Goal: Complete application form: Complete application form

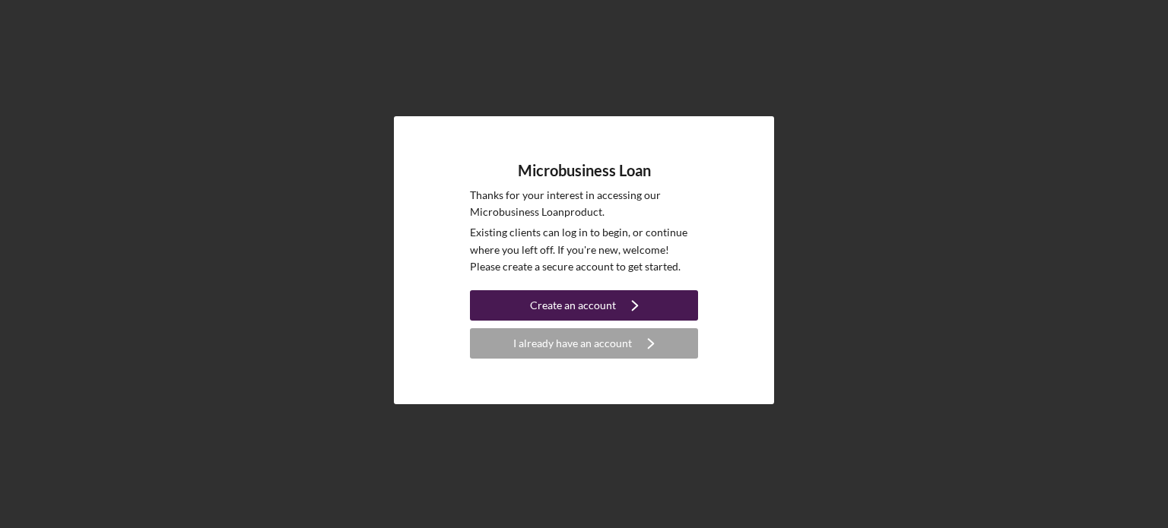
click at [560, 306] on div "Create an account" at bounding box center [573, 305] width 86 height 30
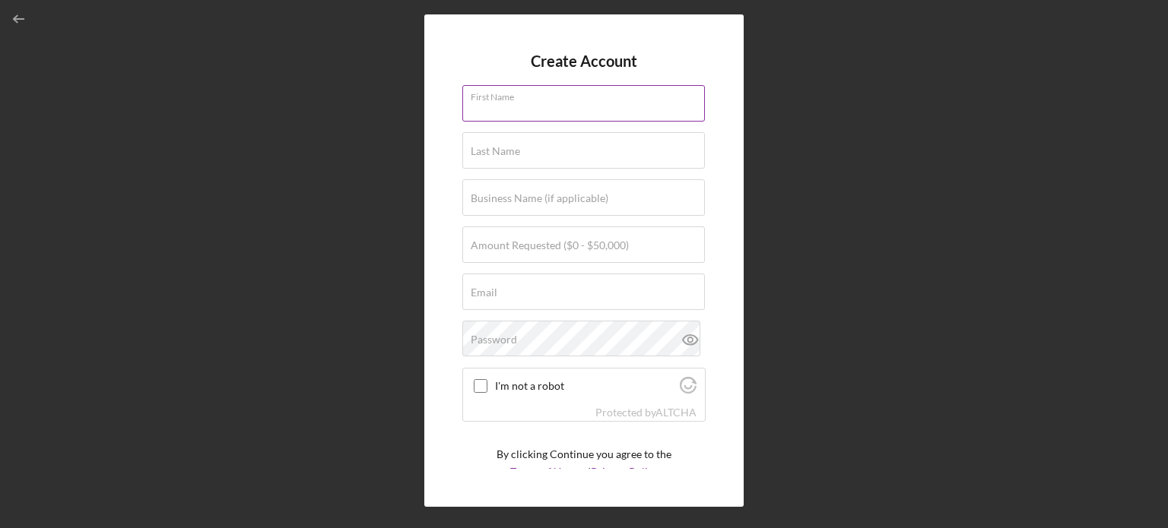
click at [526, 100] on div "First Name" at bounding box center [583, 104] width 243 height 38
type input "[PERSON_NAME]"
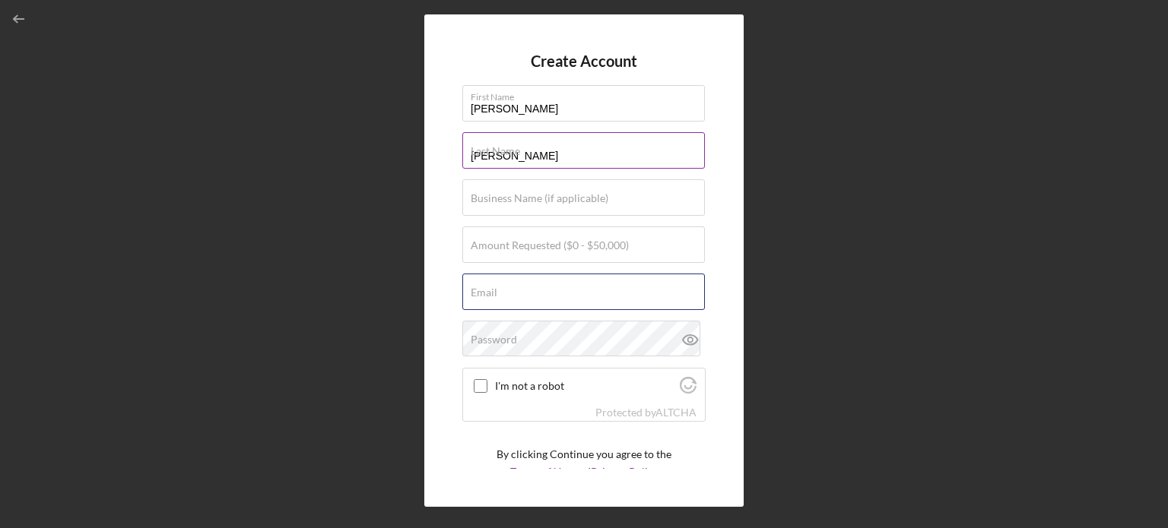
type input "[EMAIL_ADDRESS][DOMAIN_NAME]"
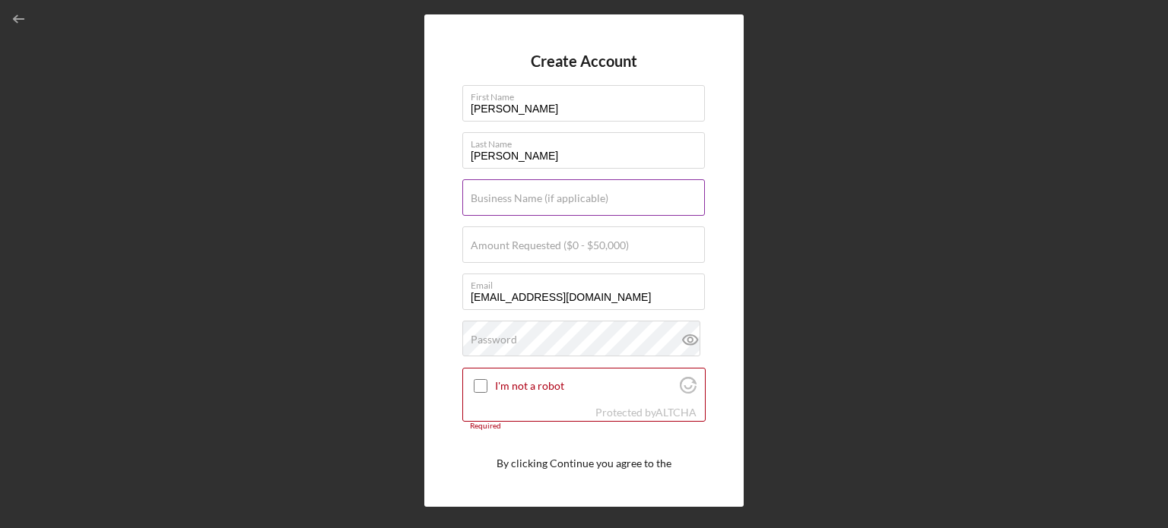
click at [557, 194] on label "Business Name (if applicable)" at bounding box center [540, 198] width 138 height 12
click at [557, 194] on input "Business Name (if applicable)" at bounding box center [583, 197] width 243 height 36
type input "Fresh Fuel"
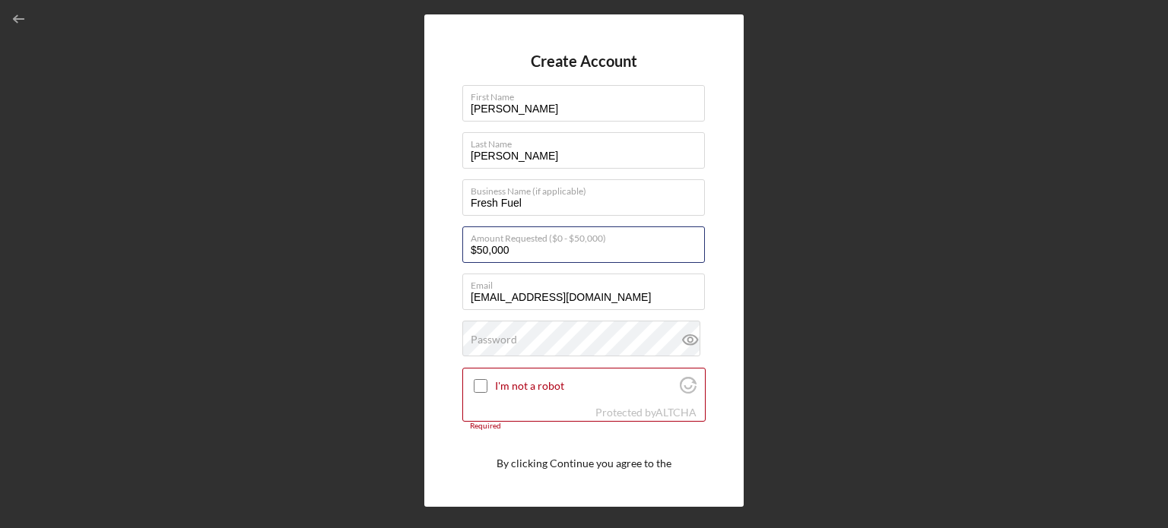
type input "$50,000"
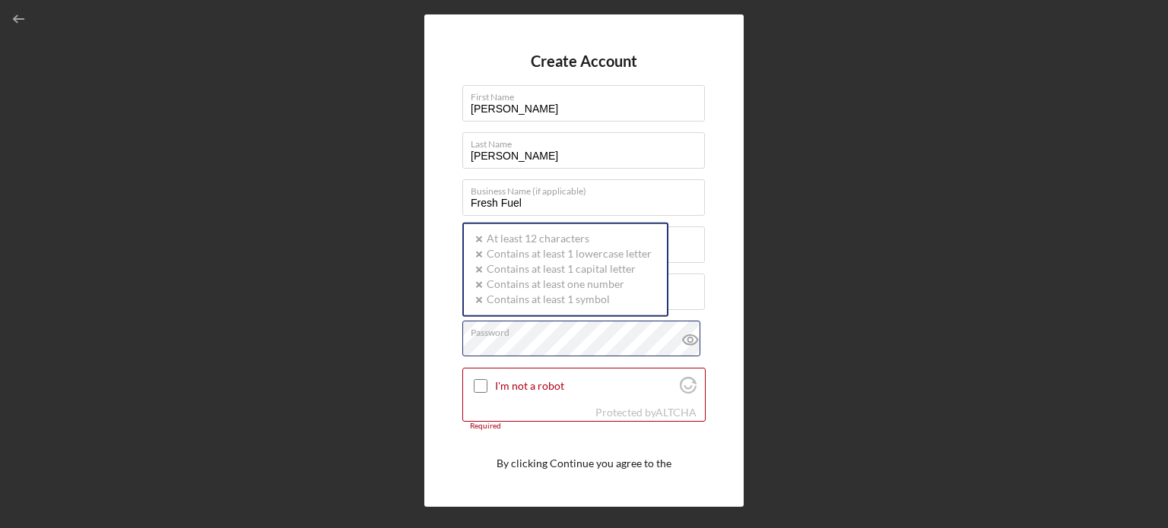
click at [575, 335] on div "Password Icon/icon-validation-no At least 12 characters Icon/icon-validation-no…" at bounding box center [583, 340] width 243 height 38
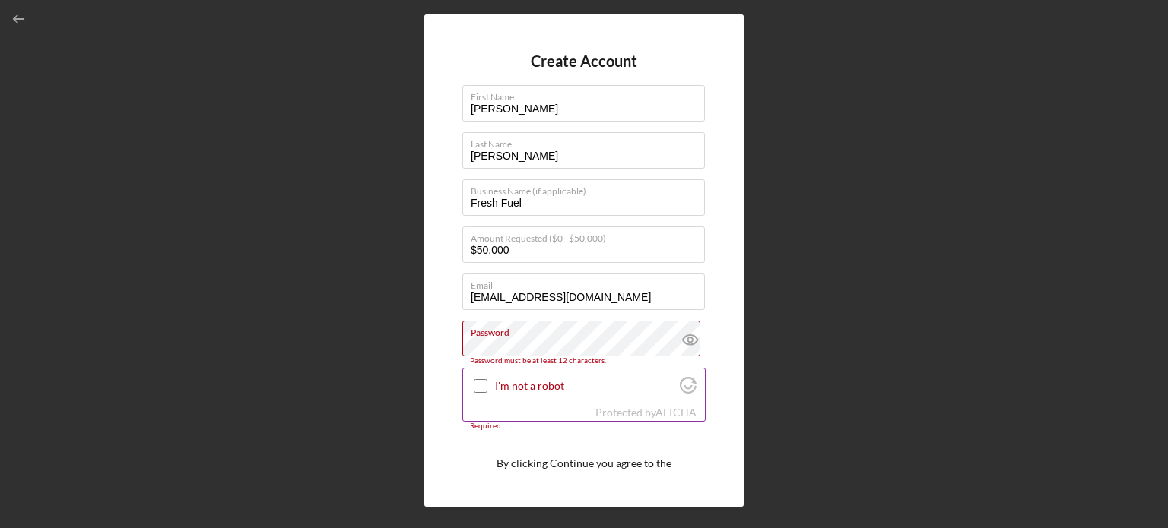
click at [484, 382] on input "I'm not a robot" at bounding box center [481, 386] width 14 height 14
checkbox input "true"
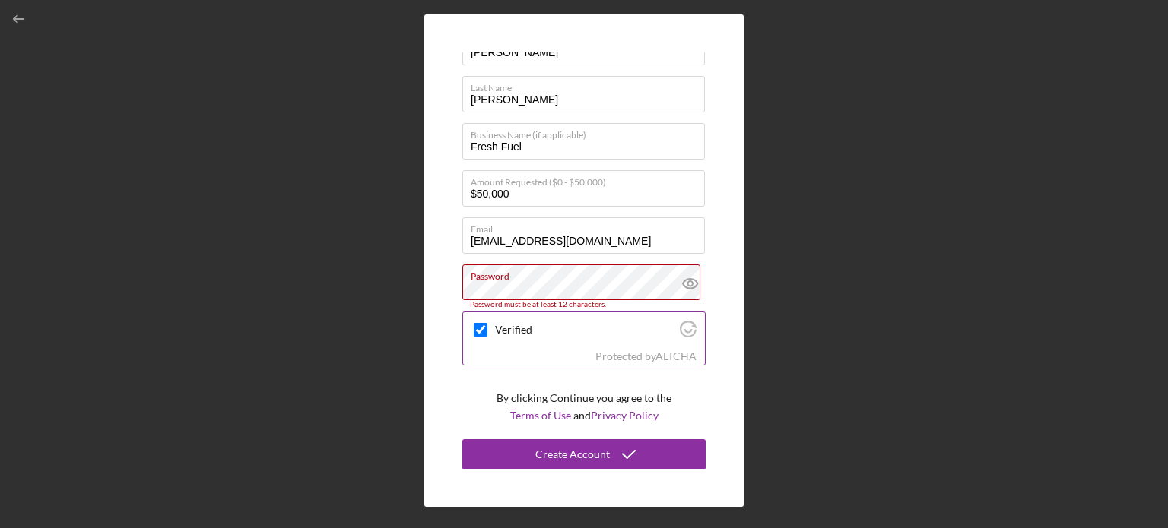
scroll to position [57, 0]
drag, startPoint x: 558, startPoint y: 455, endPoint x: 558, endPoint y: 395, distance: 60.1
click at [558, 395] on form "Create Account First Name [PERSON_NAME] Last Name [PERSON_NAME] Business Name (…" at bounding box center [583, 260] width 243 height 417
click at [687, 281] on icon at bounding box center [689, 283] width 5 height 5
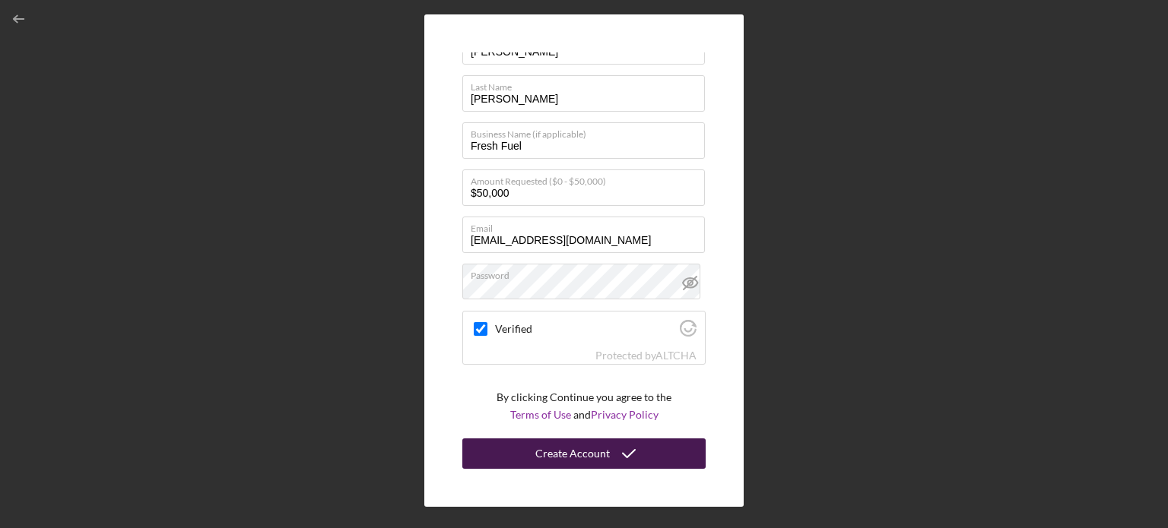
click at [566, 452] on div "Create Account" at bounding box center [572, 454] width 75 height 30
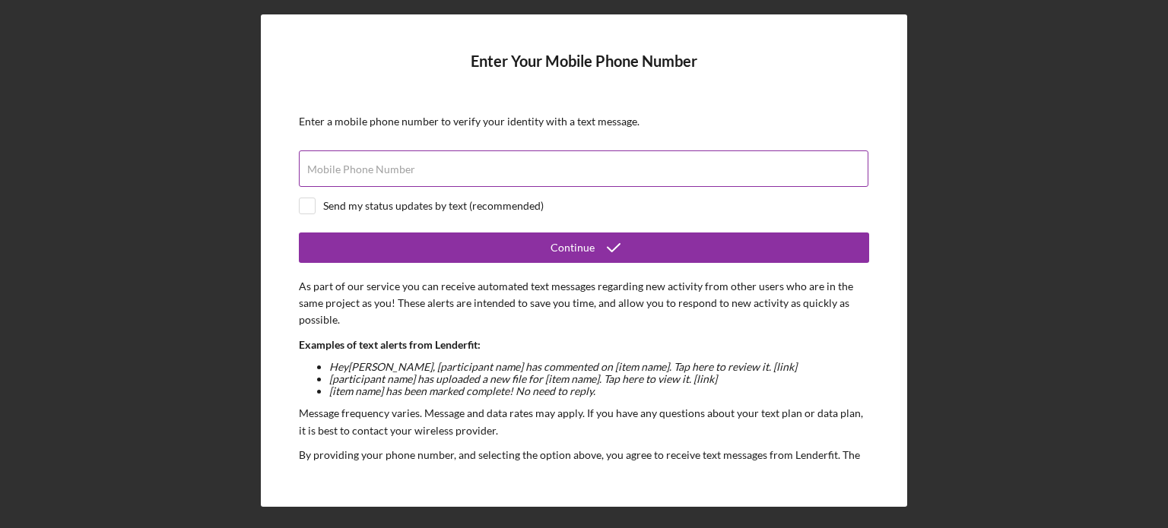
click at [374, 157] on div "Mobile Phone Number" at bounding box center [584, 170] width 570 height 38
type input "[PHONE_NUMBER]"
click at [319, 205] on div "Send my status updates by text (recommended)" at bounding box center [584, 206] width 570 height 17
checkbox input "true"
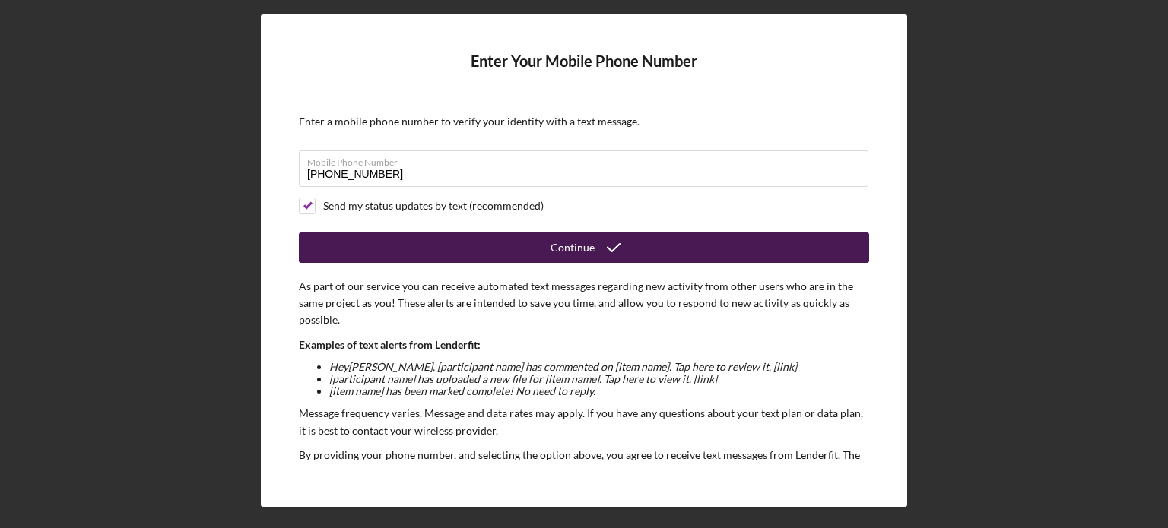
click at [586, 252] on div "Continue" at bounding box center [572, 248] width 44 height 30
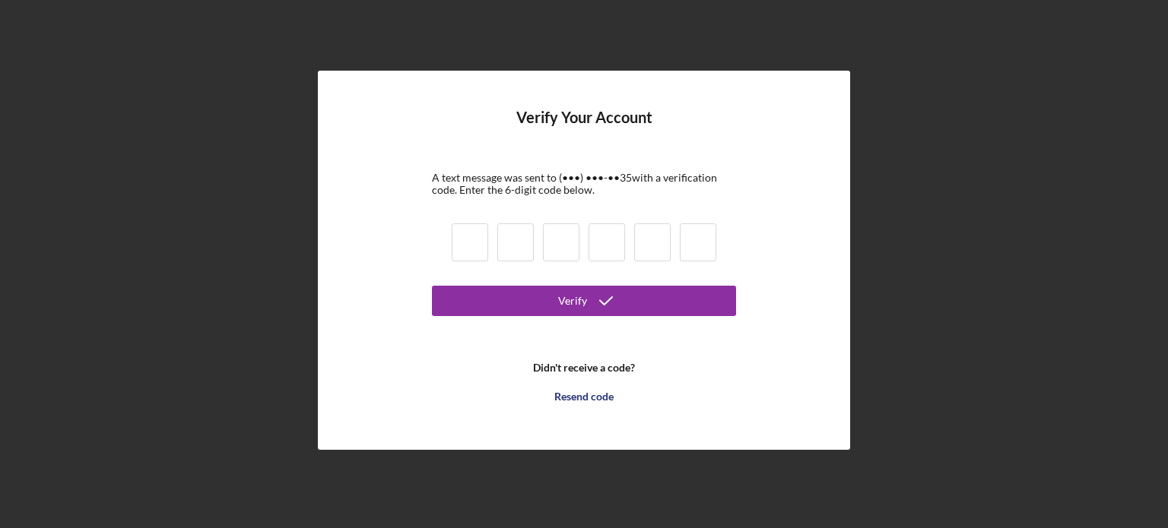
click at [477, 236] on input at bounding box center [470, 243] width 36 height 38
type input "1"
type input "7"
type input "8"
type input "2"
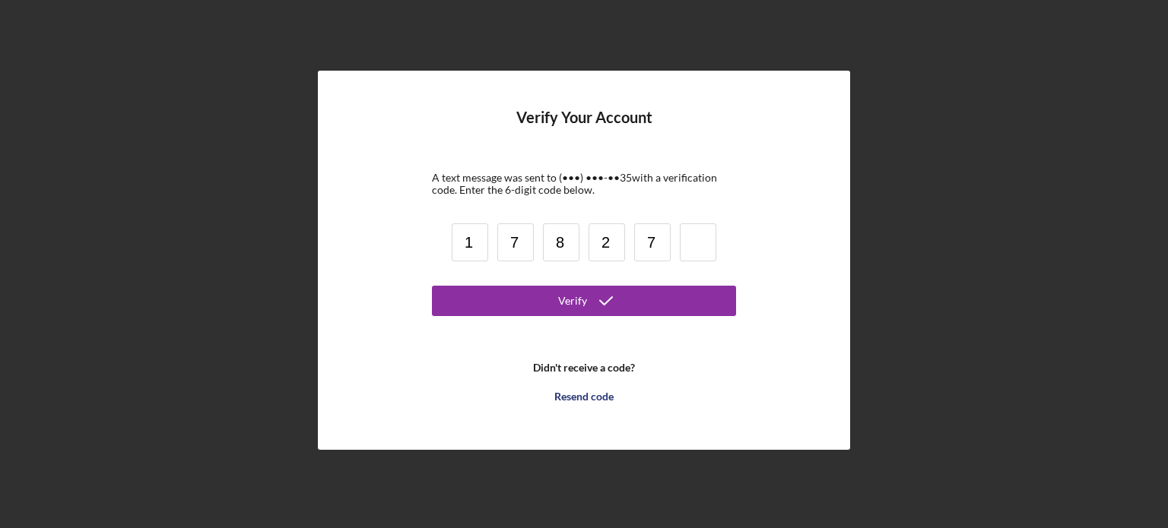
type input "7"
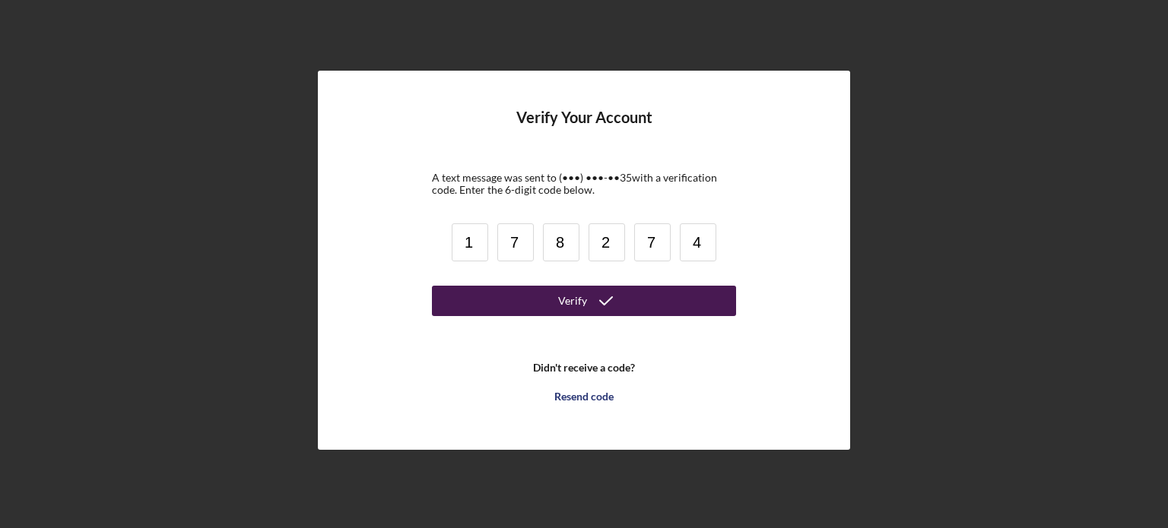
type input "4"
click at [506, 285] on form "Verify Your Account A text message was sent to (•••) •••-•• 35 with a verificat…" at bounding box center [584, 260] width 304 height 303
click at [552, 303] on button "Verify" at bounding box center [584, 301] width 304 height 30
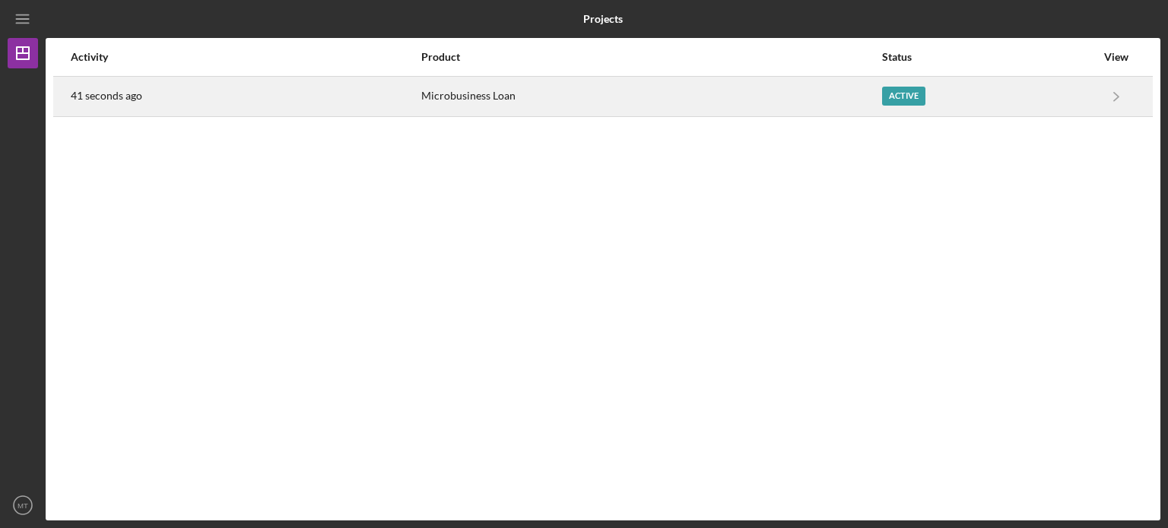
click at [906, 95] on div "Active" at bounding box center [903, 96] width 43 height 19
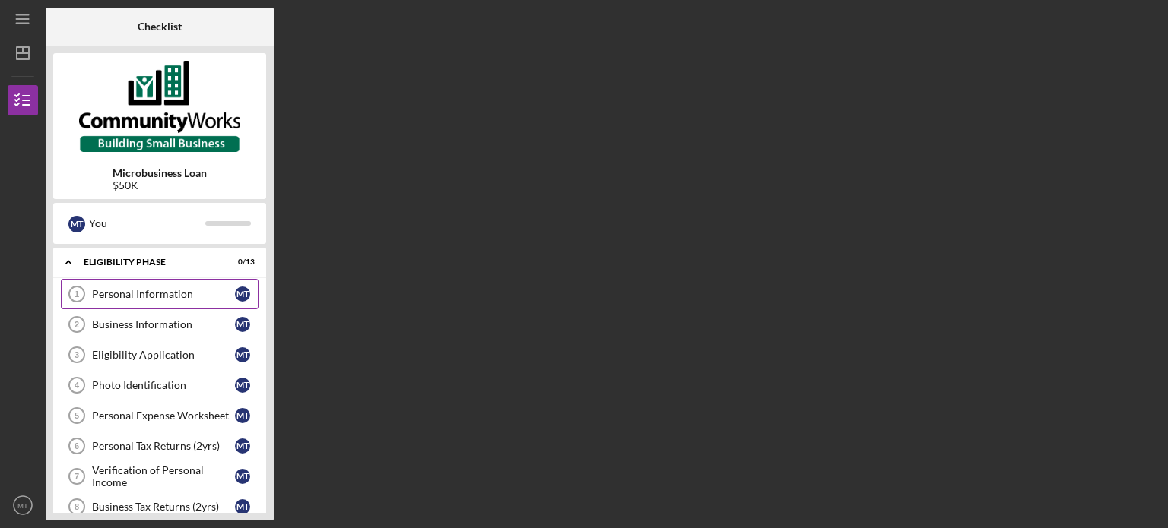
click at [192, 293] on div "Personal Information" at bounding box center [163, 294] width 143 height 12
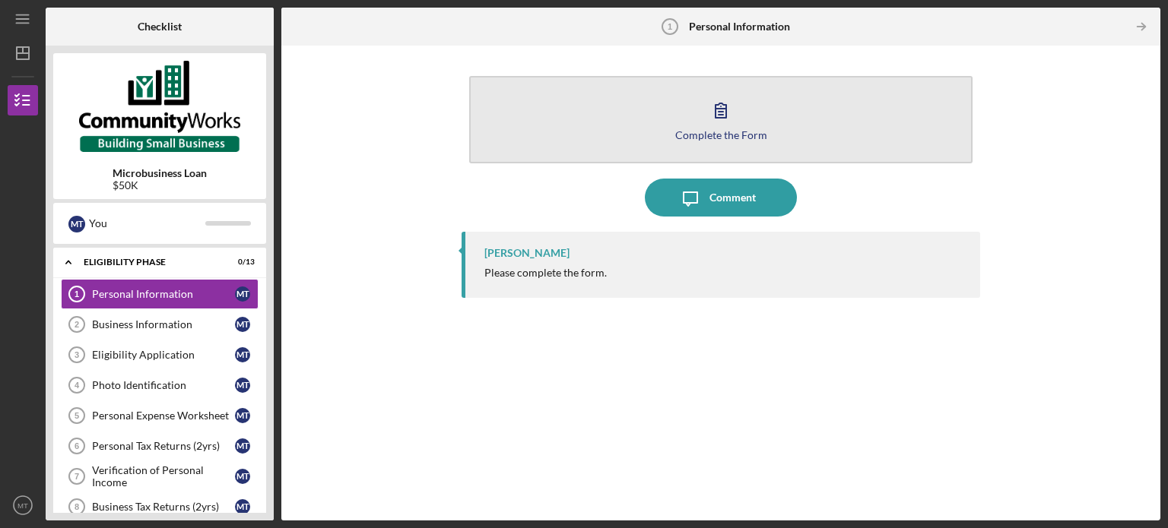
click at [733, 139] on div "Complete the Form" at bounding box center [721, 134] width 92 height 11
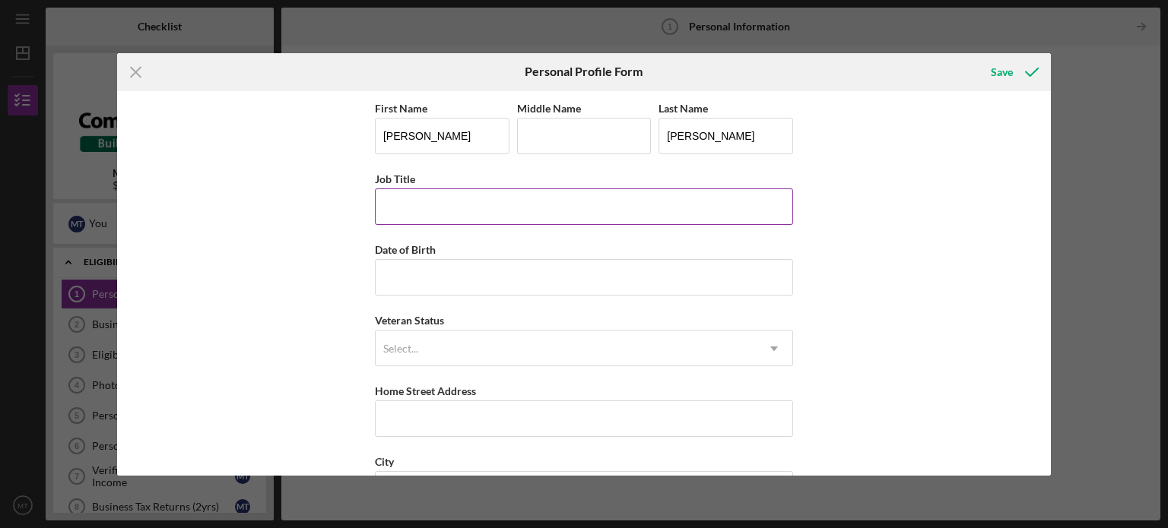
click at [569, 189] on input "Job Title" at bounding box center [584, 207] width 418 height 36
type input "Environmental Manager"
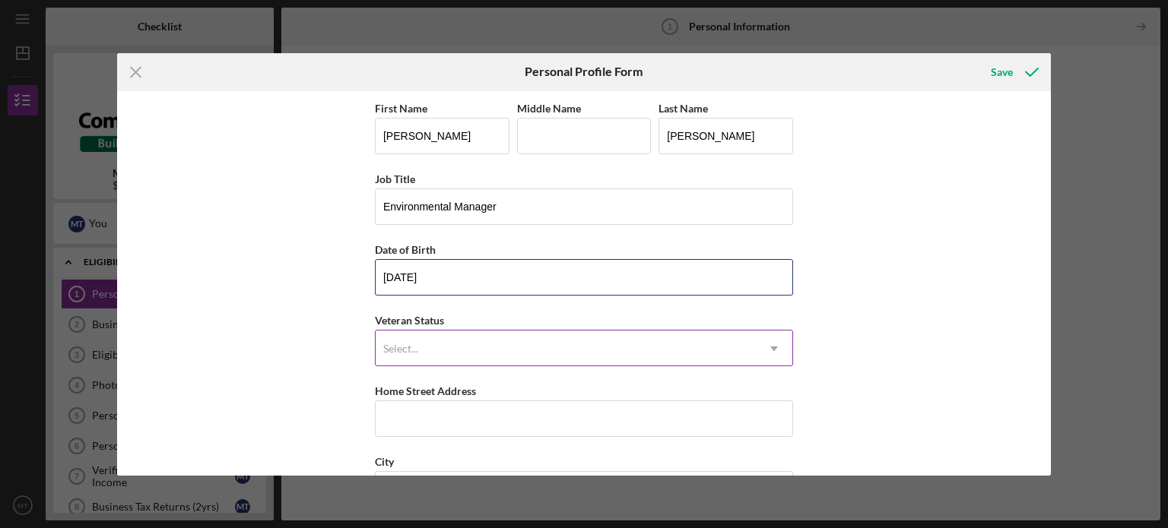
type input "[DATE]"
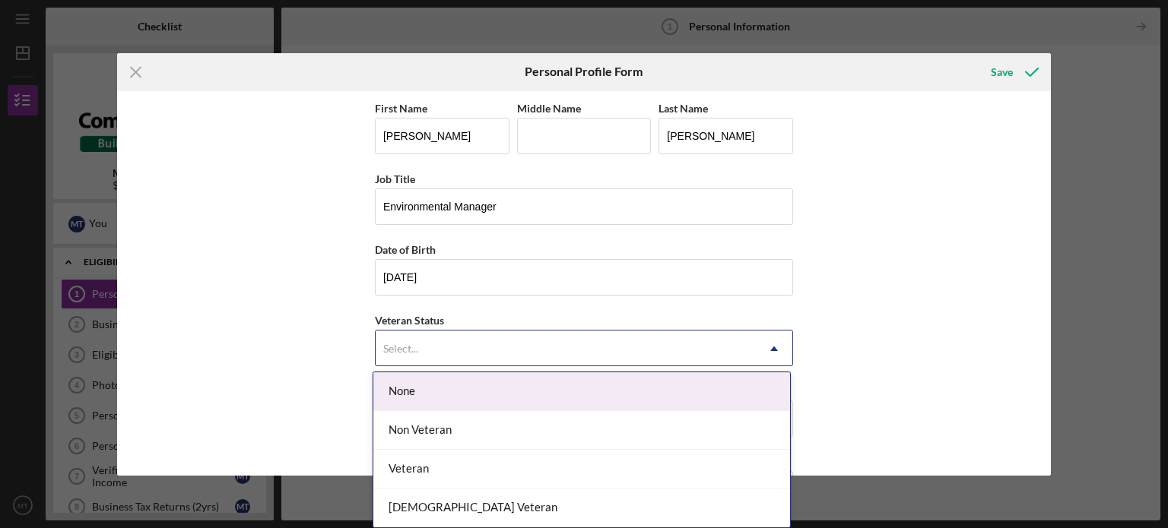
click at [565, 349] on div "Select..." at bounding box center [566, 349] width 380 height 35
click at [557, 398] on div "None" at bounding box center [581, 392] width 417 height 39
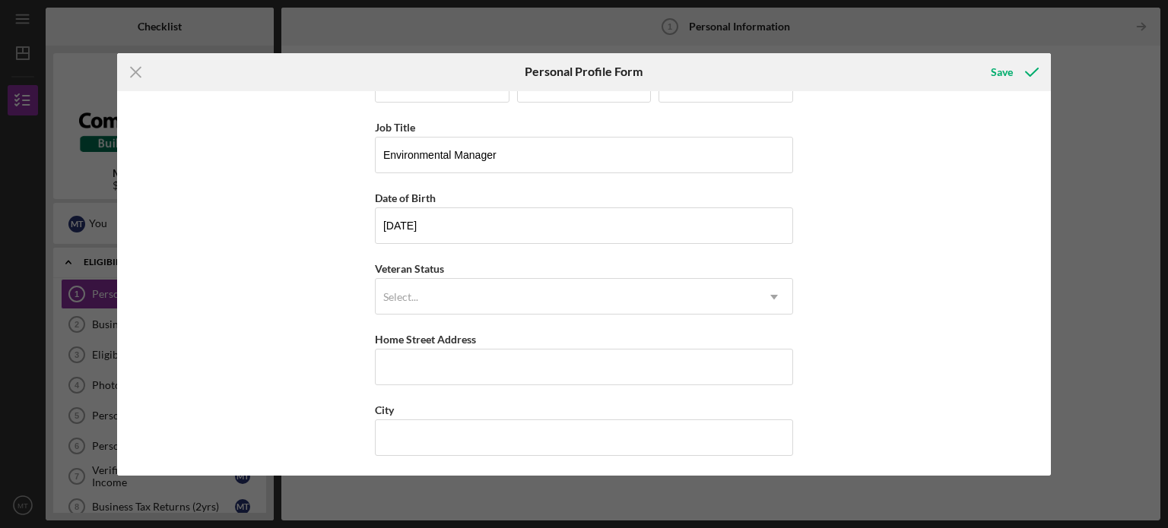
scroll to position [76, 0]
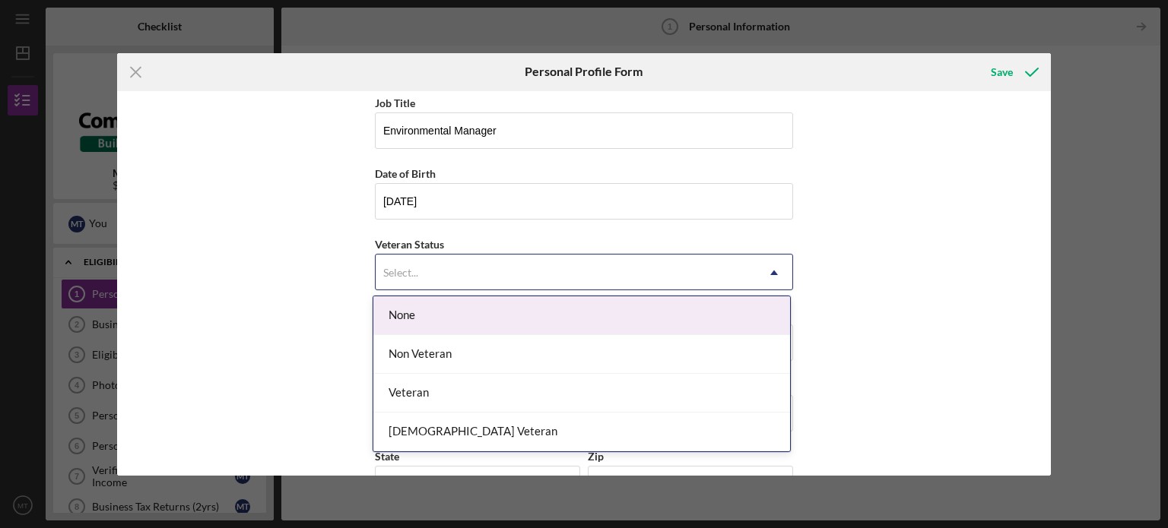
click at [788, 271] on icon "Icon/Dropdown Arrow" at bounding box center [774, 273] width 36 height 36
click at [512, 306] on div "None" at bounding box center [581, 316] width 417 height 39
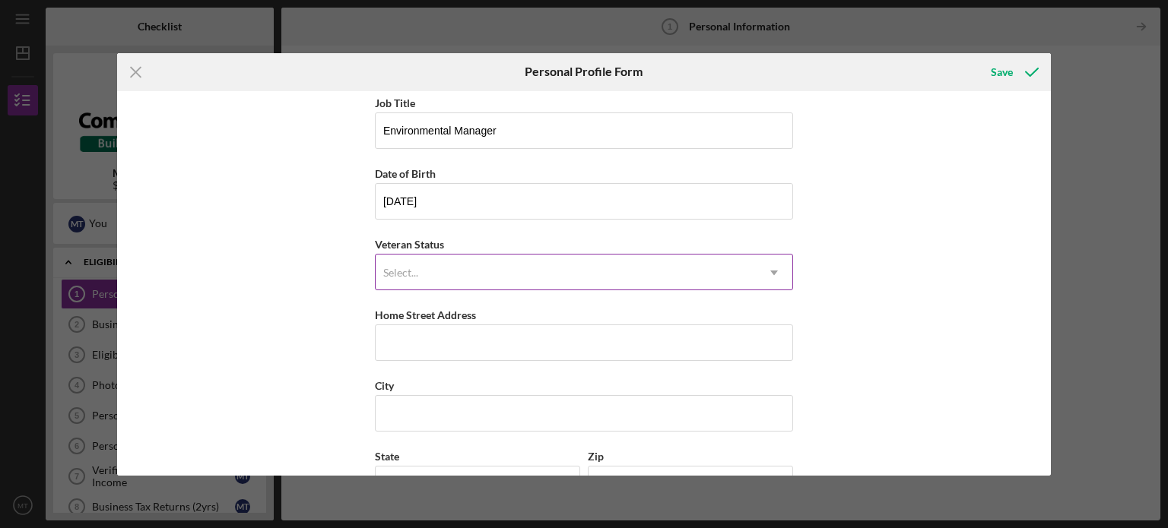
click at [776, 273] on icon "Icon/Dropdown Arrow" at bounding box center [774, 273] width 36 height 36
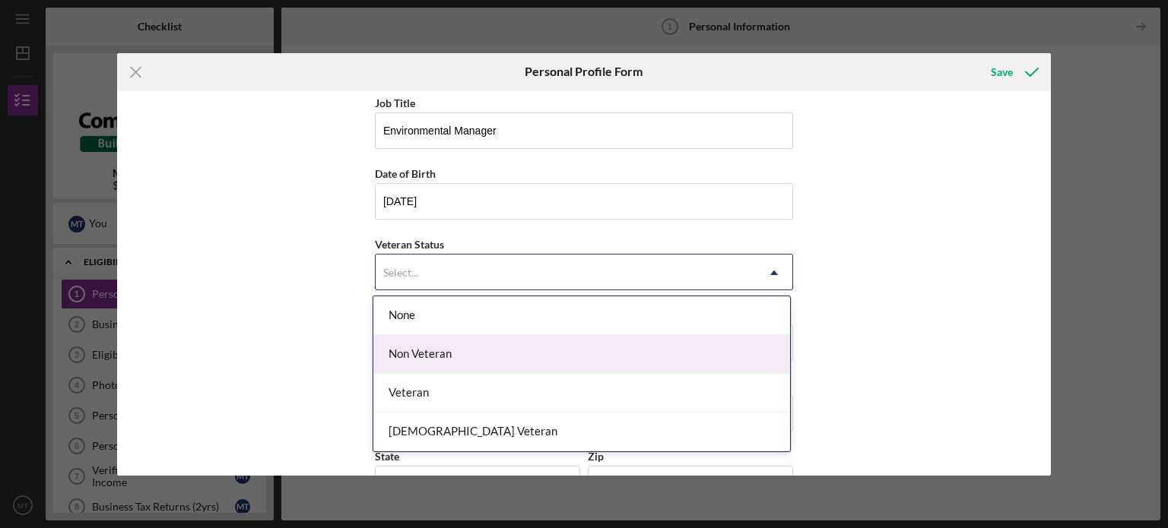
click at [408, 360] on div "Non Veteran" at bounding box center [581, 354] width 417 height 39
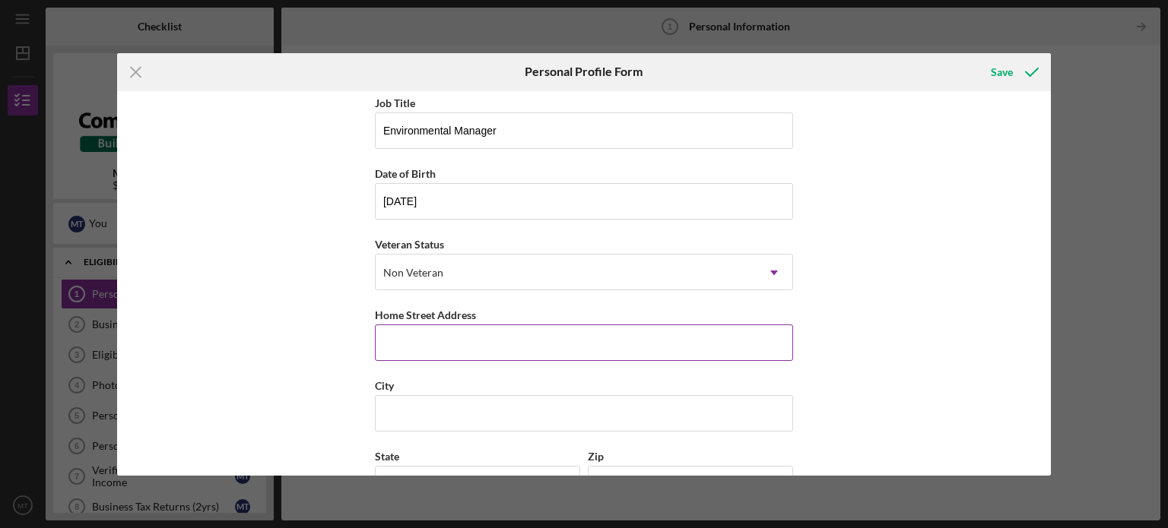
click at [426, 345] on input "Home Street Address" at bounding box center [584, 343] width 418 height 36
type input "[STREET_ADDRESS]"
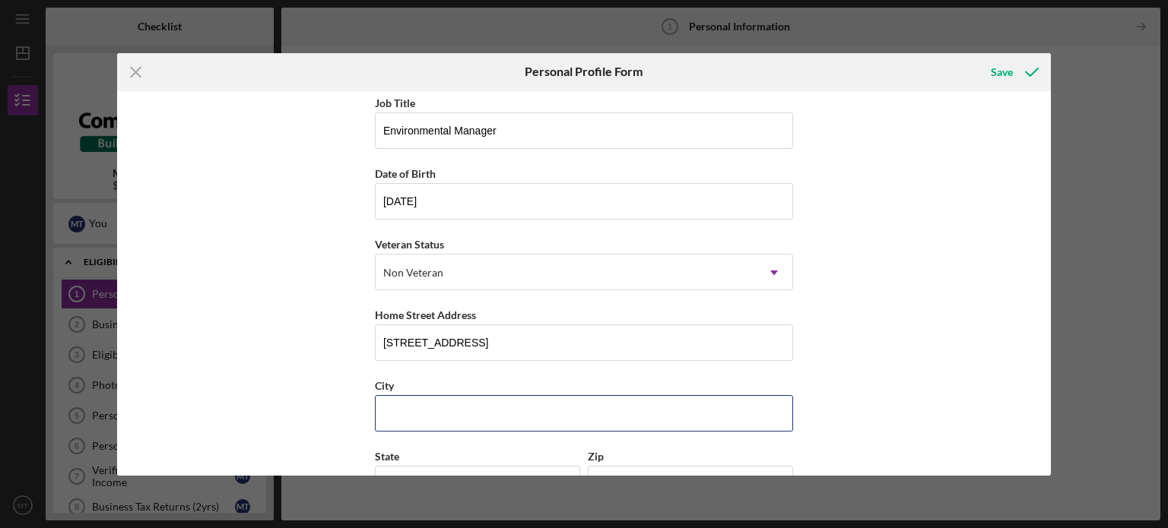
type input "Columbia"
type input "[US_STATE]"
type input "29223"
type input "[GEOGRAPHIC_DATA]"
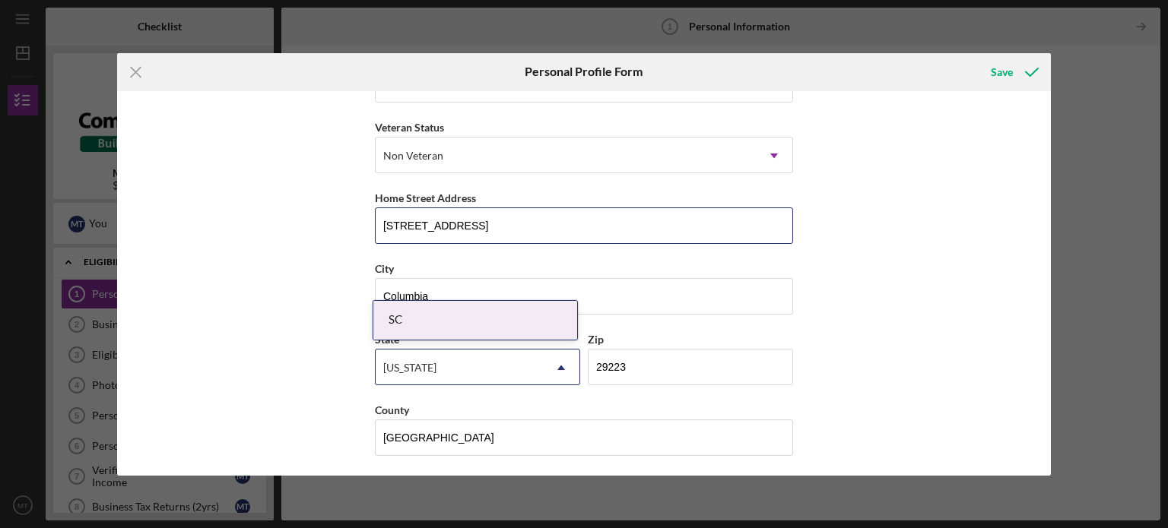
scroll to position [194, 0]
click at [994, 66] on div "Save" at bounding box center [1002, 72] width 22 height 30
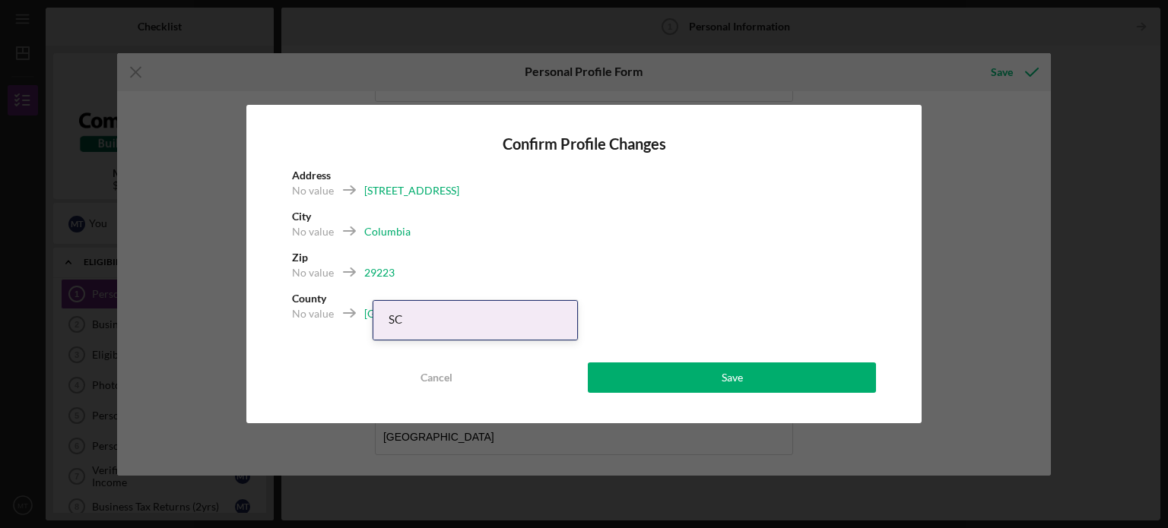
click at [504, 322] on div "SC" at bounding box center [475, 320] width 204 height 39
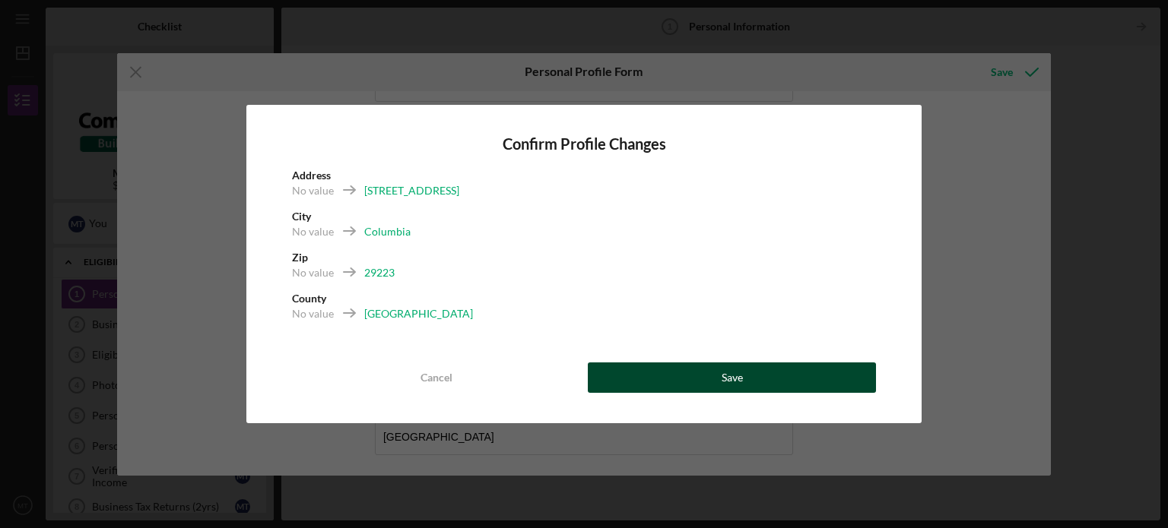
click at [727, 385] on div "Save" at bounding box center [732, 378] width 21 height 30
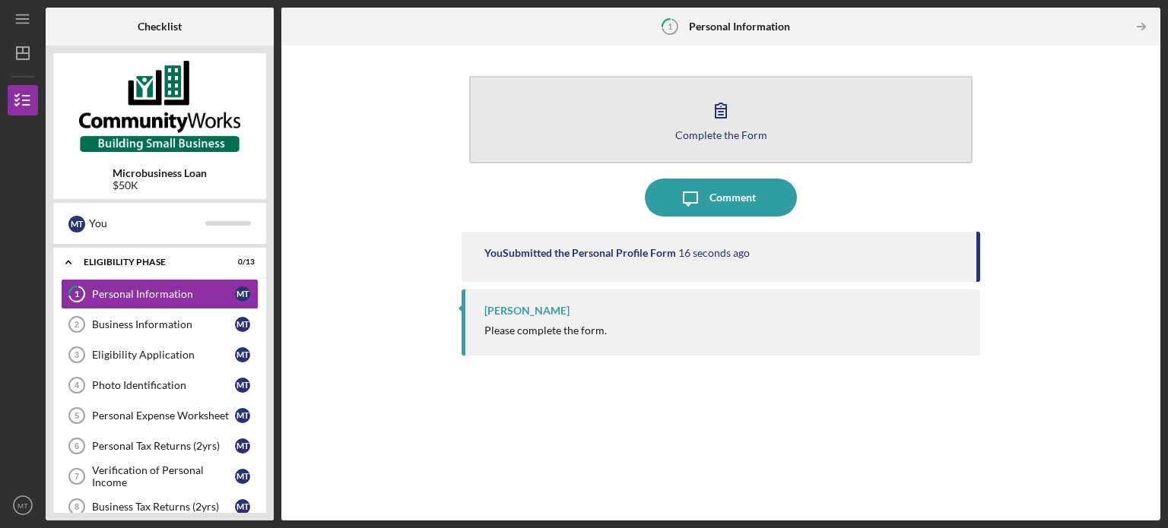
click at [773, 136] on button "Complete the Form Form" at bounding box center [720, 119] width 503 height 87
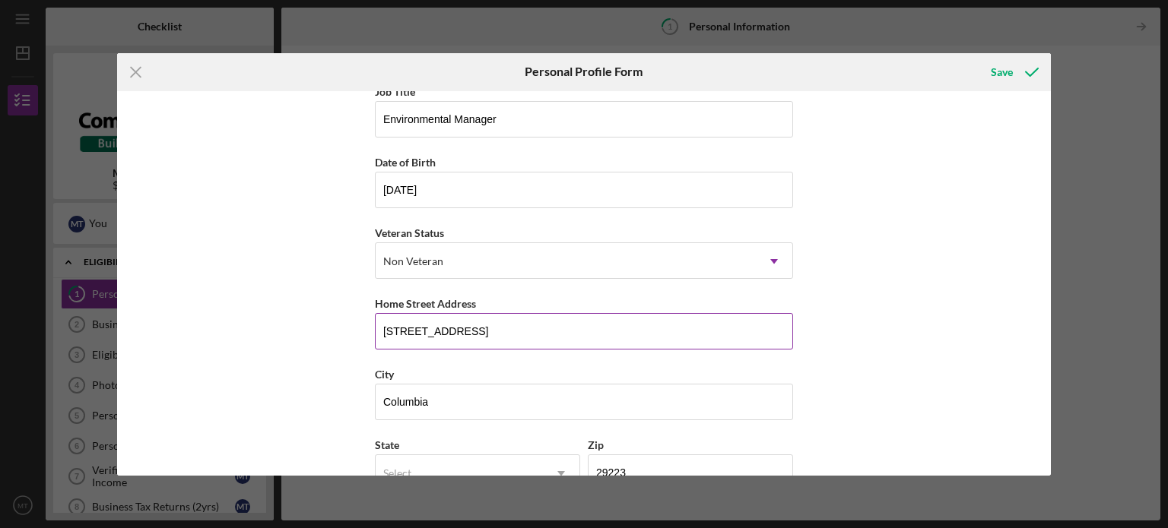
scroll to position [194, 0]
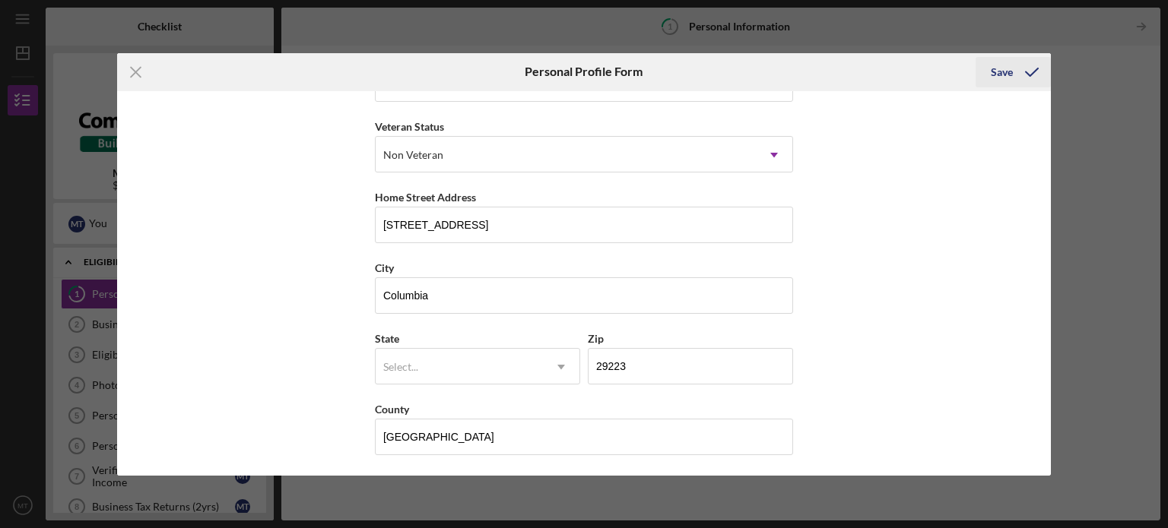
click at [1028, 78] on icon "submit" at bounding box center [1032, 72] width 38 height 38
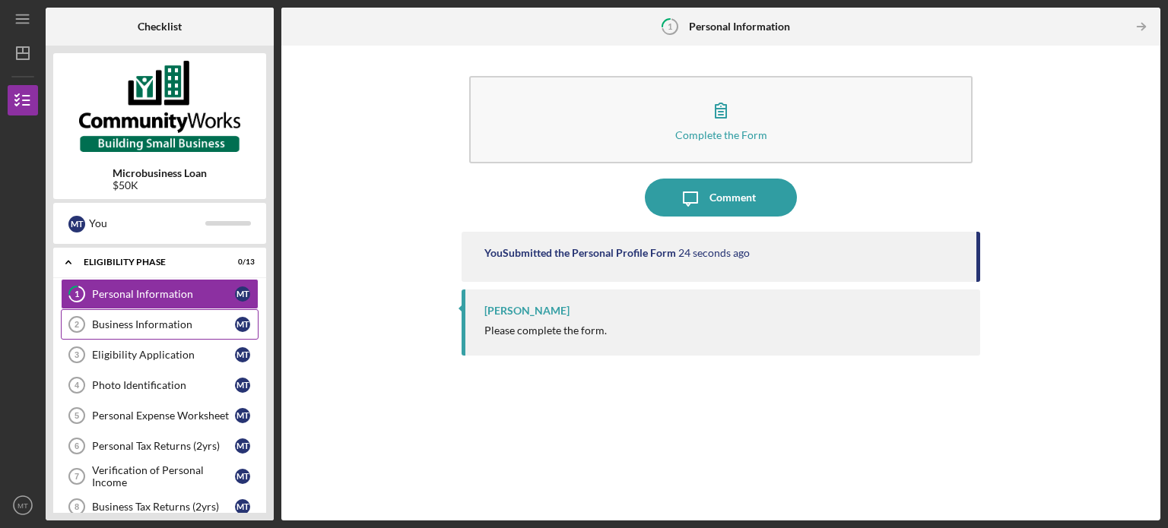
click at [164, 312] on link "Business Information 2 Business Information M T" at bounding box center [160, 324] width 198 height 30
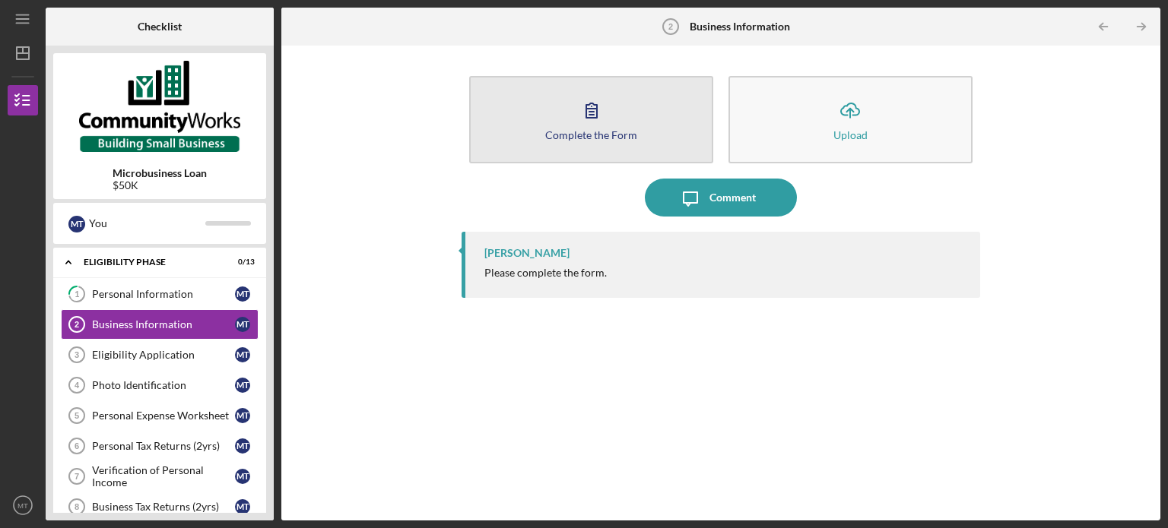
click at [601, 136] on div "Complete the Form" at bounding box center [591, 134] width 92 height 11
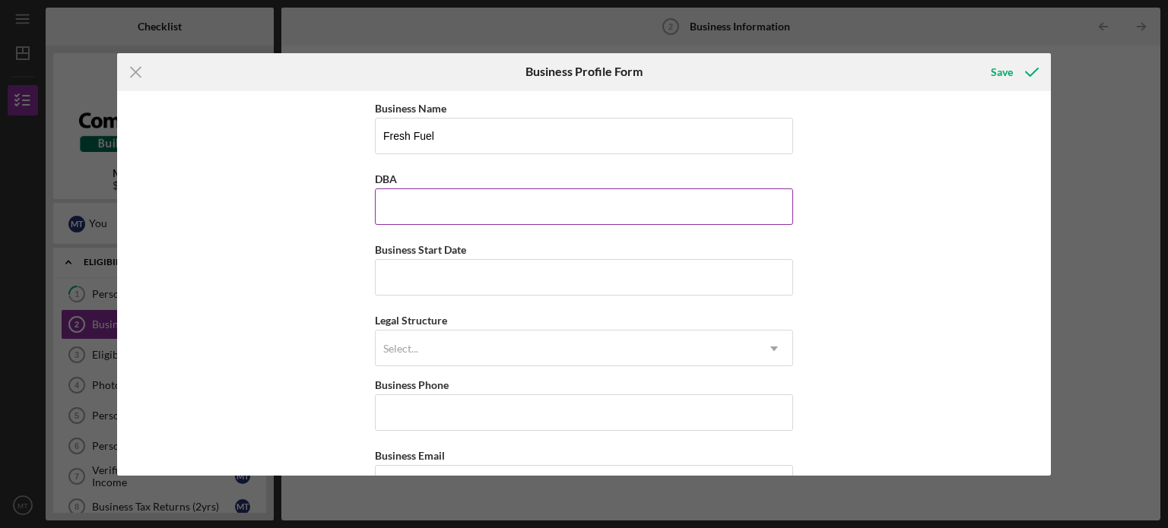
click at [517, 201] on input "DBA" at bounding box center [584, 207] width 418 height 36
click at [504, 275] on input "Business Start Date" at bounding box center [584, 277] width 418 height 36
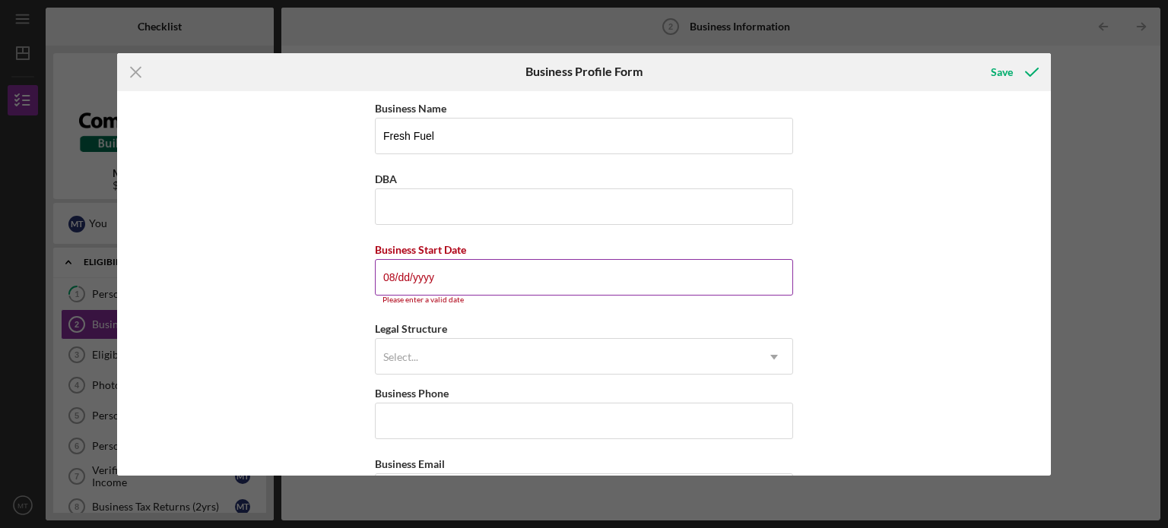
click at [407, 276] on input "08/dd/yyyy" at bounding box center [584, 277] width 418 height 36
drag, startPoint x: 447, startPoint y: 278, endPoint x: 380, endPoint y: 268, distance: 67.8
click at [380, 268] on input "08/dd/yyyy" at bounding box center [584, 277] width 418 height 36
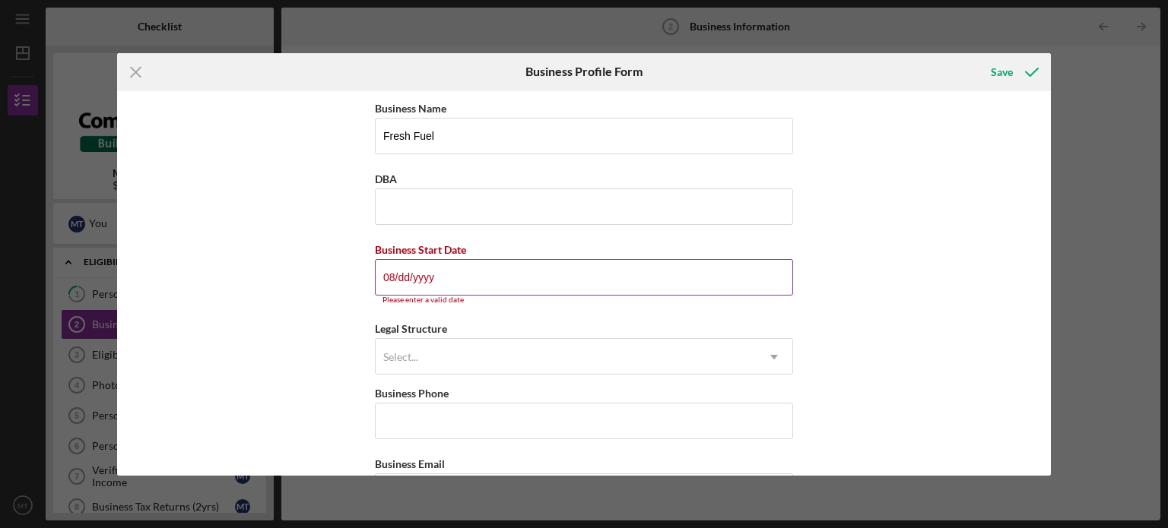
type input "08/dd/yyyy"
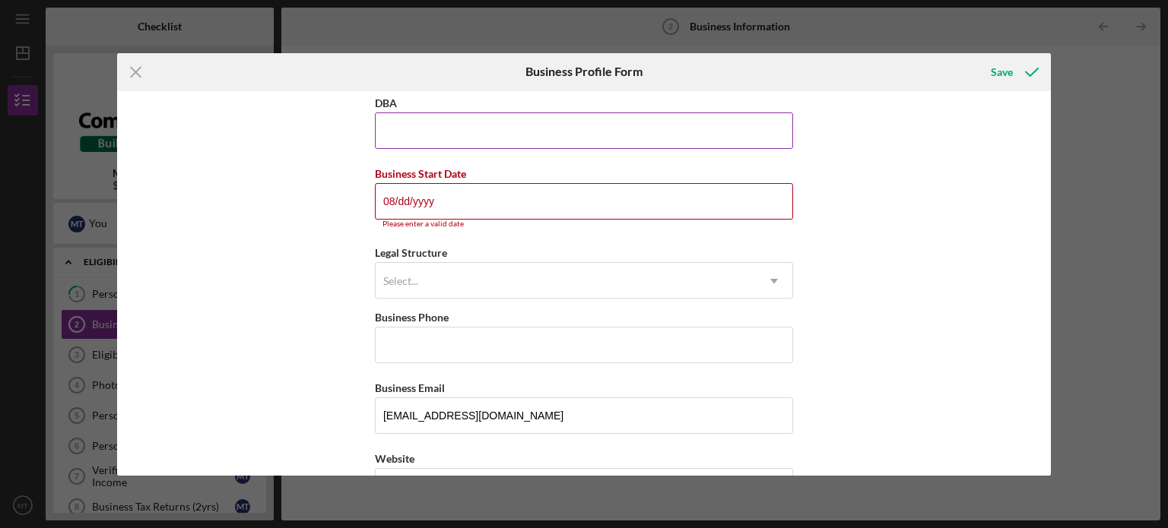
click at [420, 134] on input "DBA" at bounding box center [584, 131] width 418 height 36
click at [432, 188] on input "08/dd/yyyy" at bounding box center [584, 201] width 418 height 36
drag, startPoint x: 408, startPoint y: 200, endPoint x: 397, endPoint y: 197, distance: 11.8
click at [397, 197] on input "08/dd/yyyy" at bounding box center [584, 201] width 418 height 36
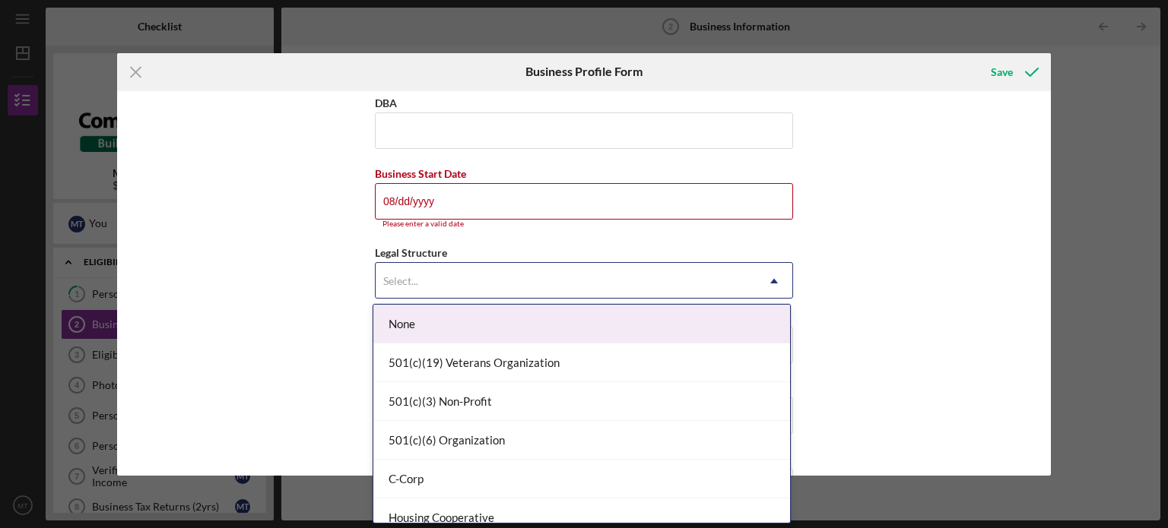
click at [396, 276] on div "Select..." at bounding box center [400, 281] width 35 height 12
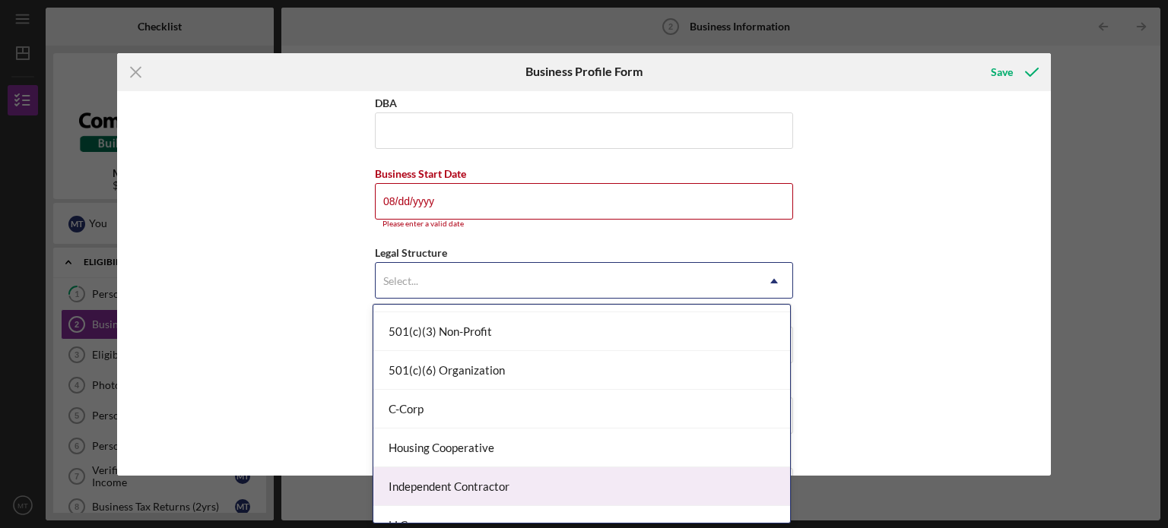
scroll to position [152, 0]
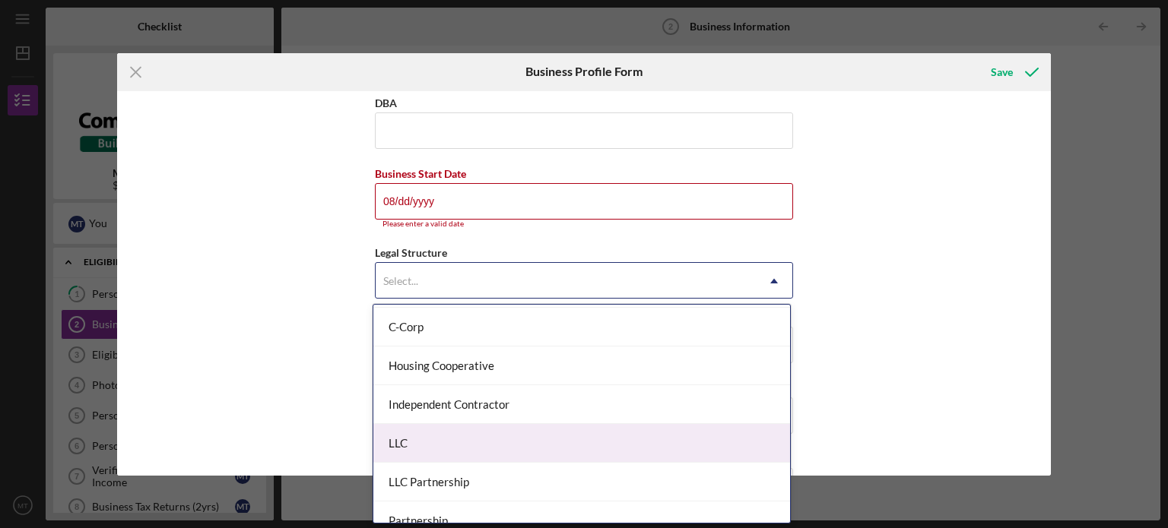
click at [484, 445] on div "LLC" at bounding box center [581, 443] width 417 height 39
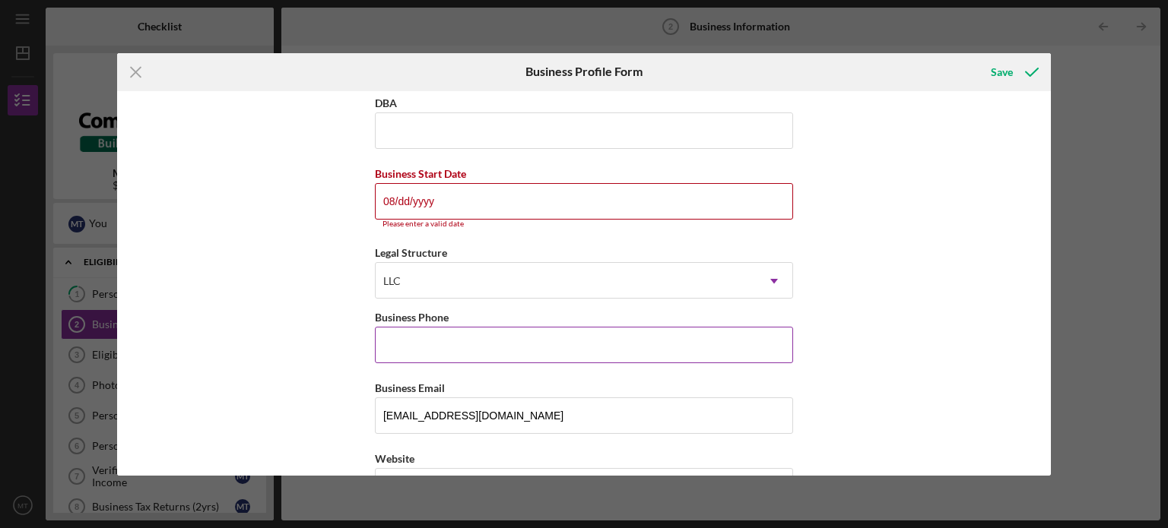
click at [497, 346] on input "Business Phone" at bounding box center [584, 345] width 418 height 36
type input "[PHONE_NUMBER]"
type input "[STREET_ADDRESS]"
type input "Columbia"
type input "[US_STATE]"
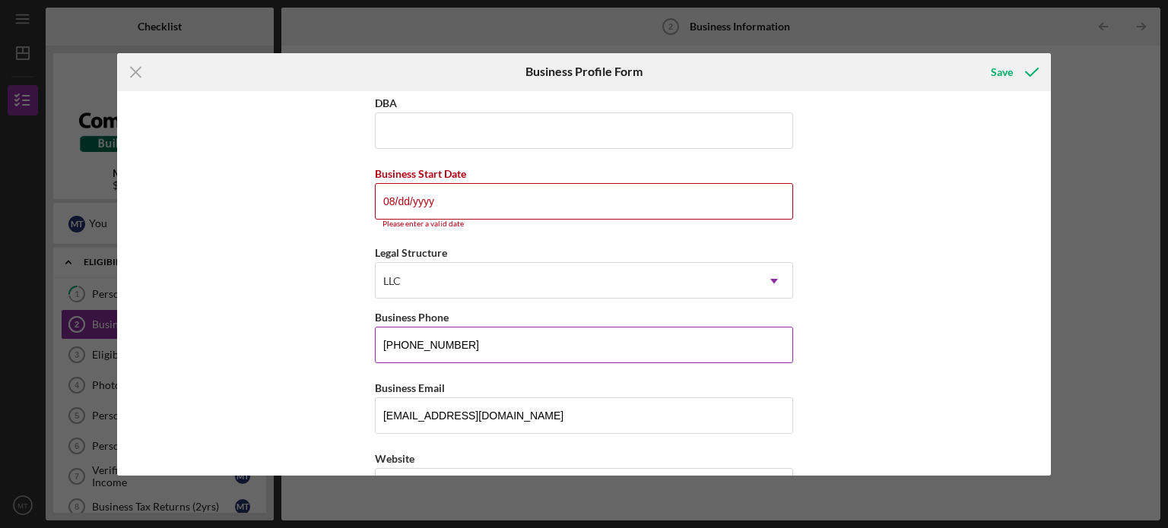
type input "29223"
type input "[US_STATE]"
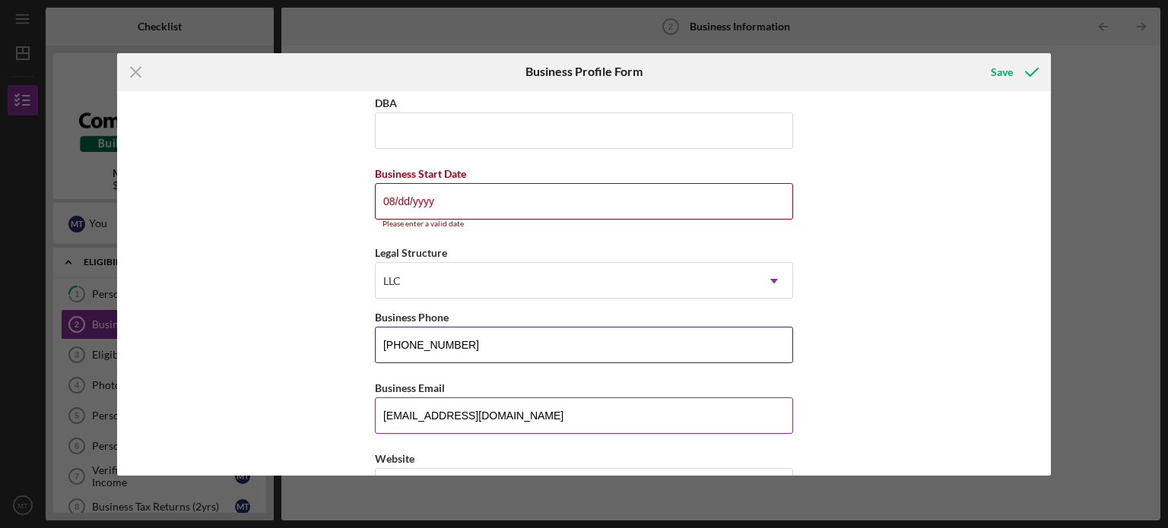
type input "[PHONE_NUMBER]"
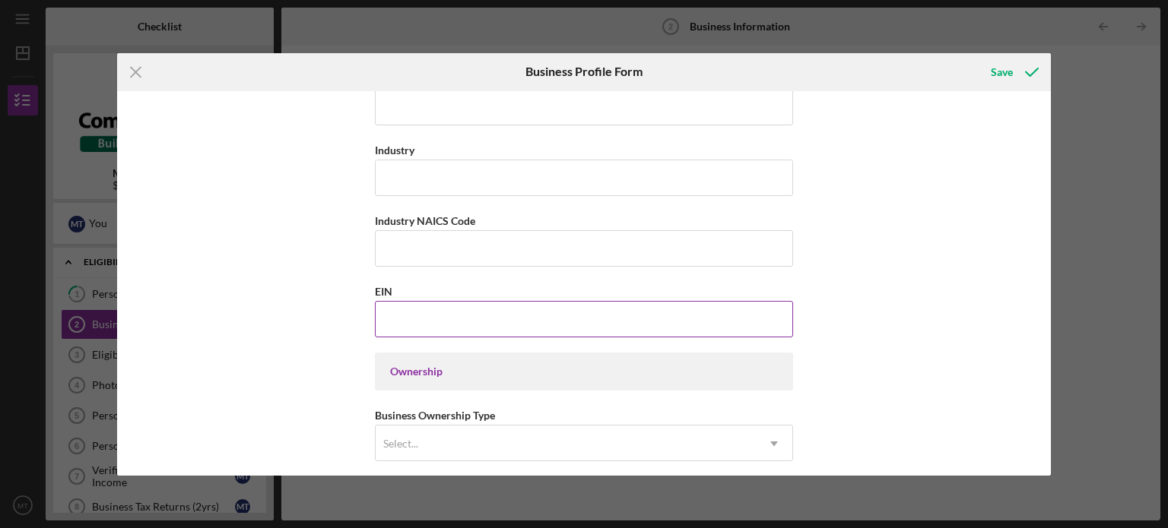
scroll to position [532, 0]
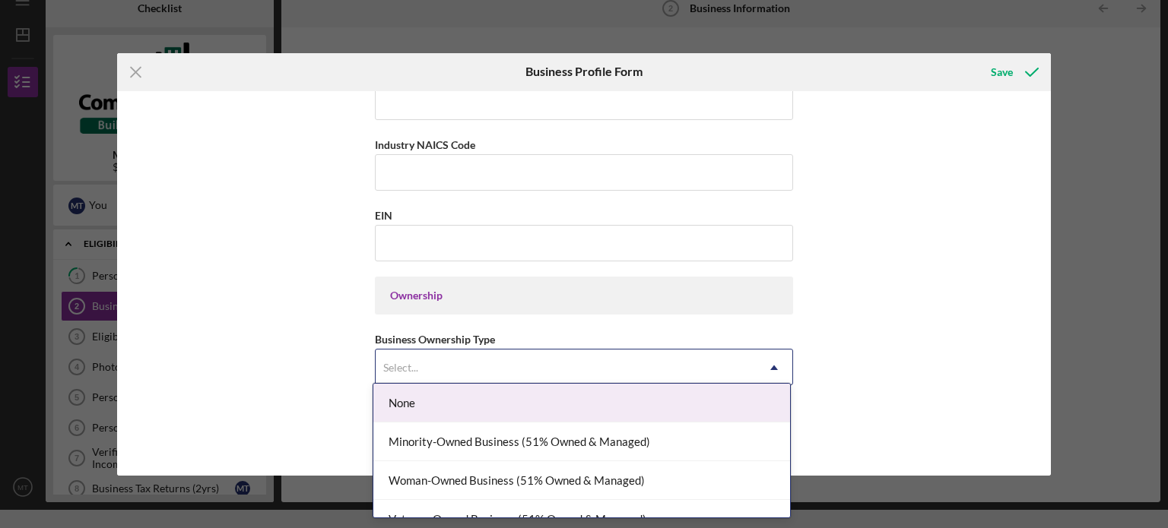
click at [779, 364] on icon "Icon/Dropdown Arrow" at bounding box center [774, 368] width 36 height 36
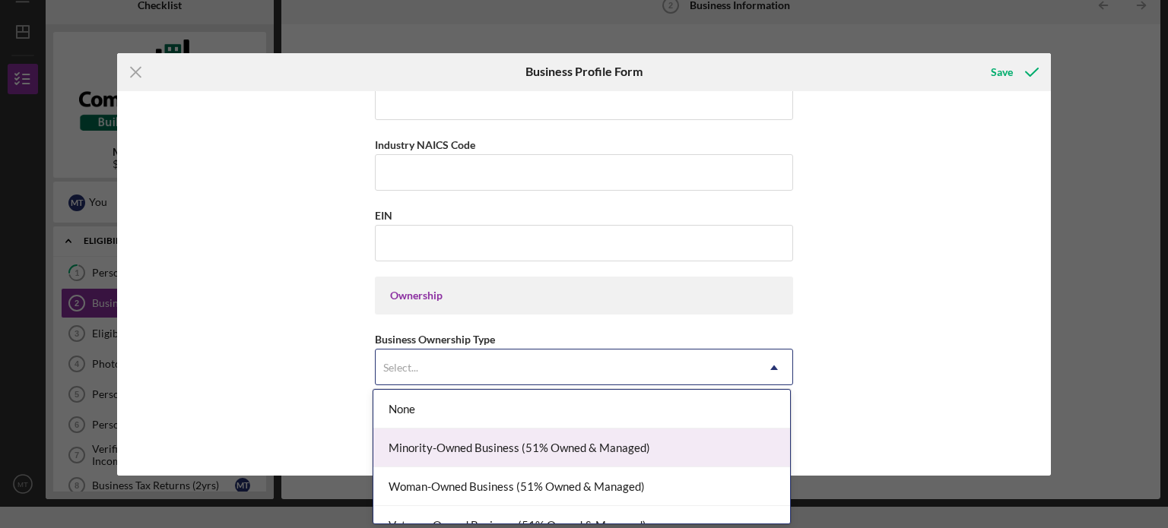
click at [569, 449] on div "Minority-Owned Business (51% Owned & Managed)" at bounding box center [581, 448] width 417 height 39
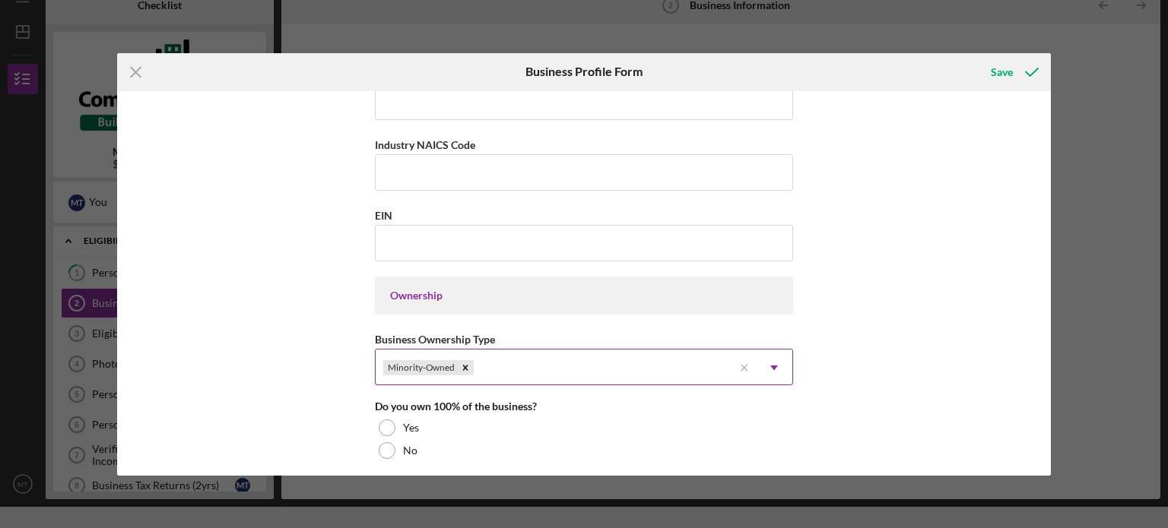
click at [777, 361] on icon "Icon/Dropdown Arrow" at bounding box center [774, 368] width 36 height 36
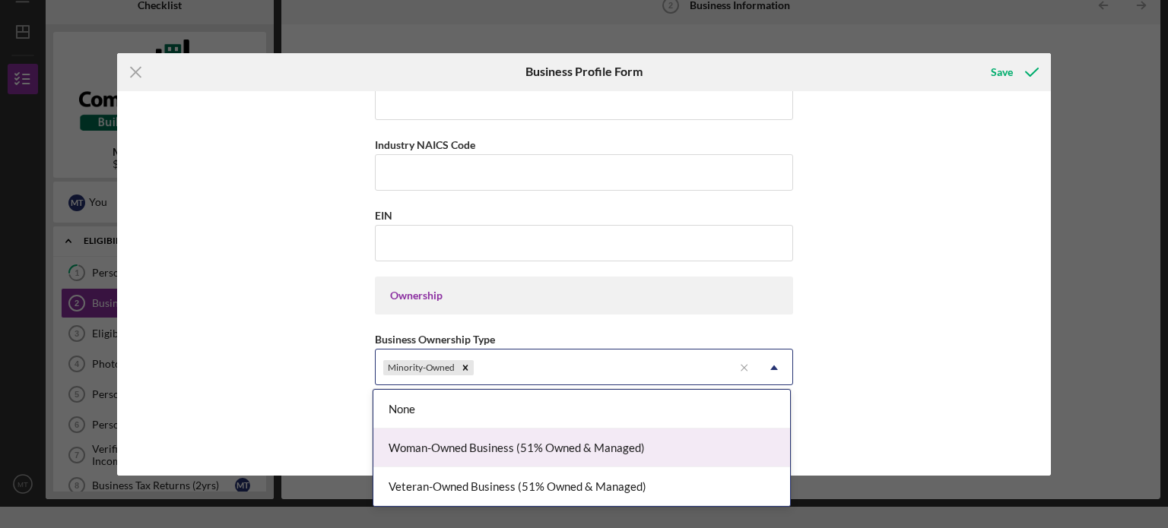
click at [573, 452] on div "Woman-Owned Business (51% Owned & Managed)" at bounding box center [581, 448] width 417 height 39
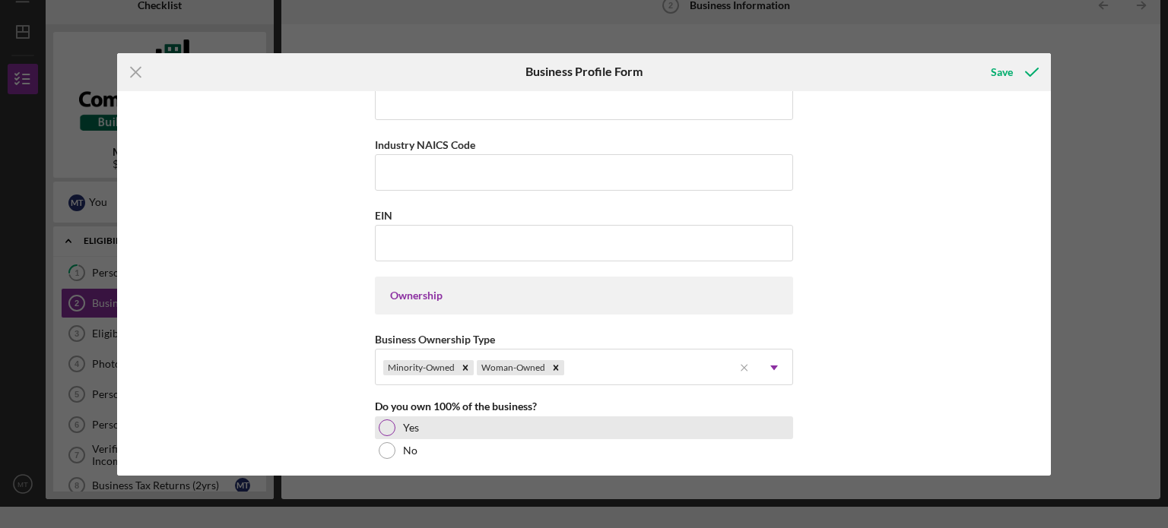
click at [390, 428] on div at bounding box center [387, 428] width 17 height 17
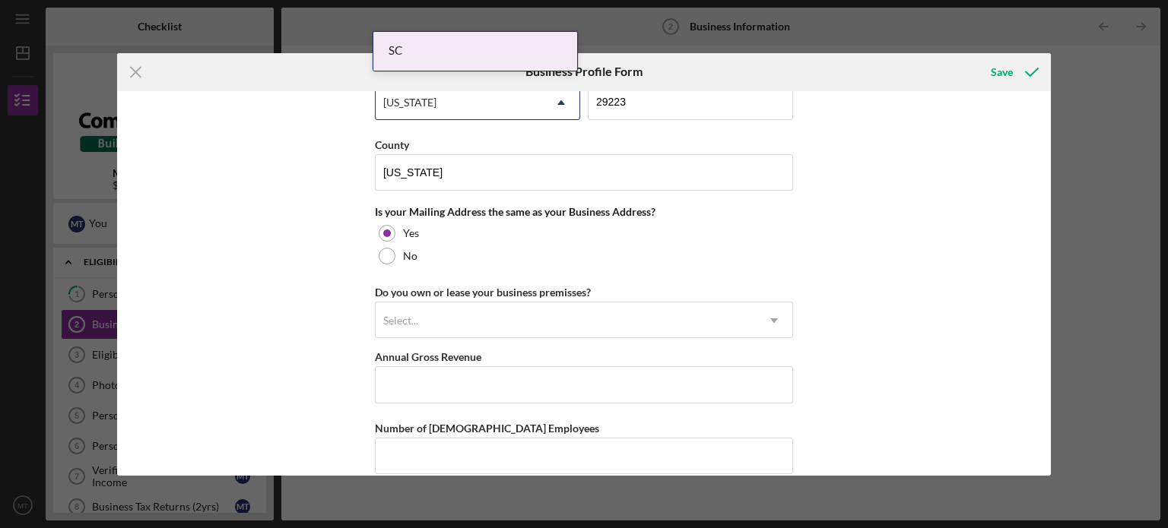
scroll to position [1090, 0]
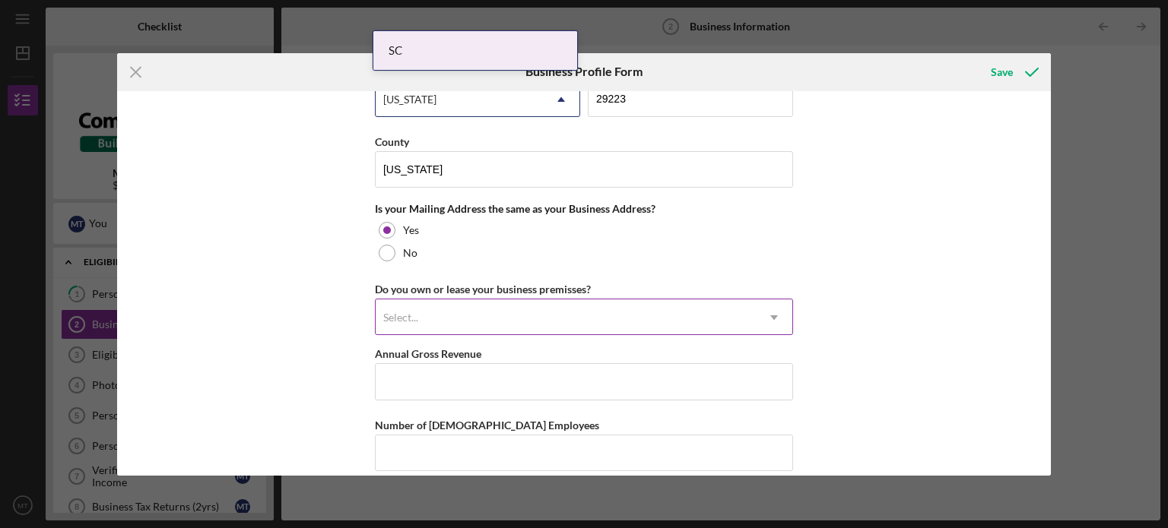
click at [776, 316] on icon "Icon/Dropdown Arrow" at bounding box center [774, 318] width 36 height 36
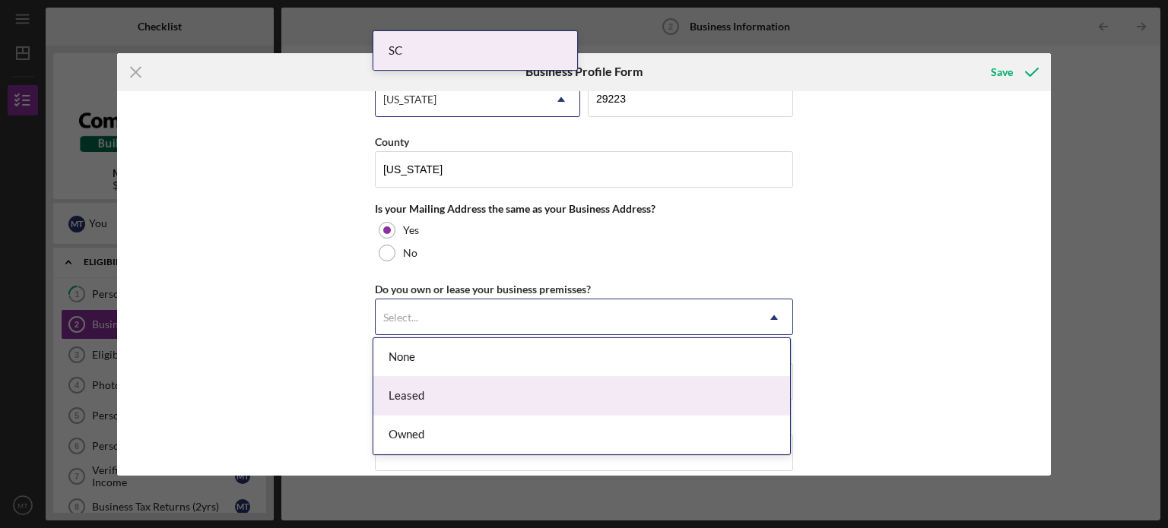
click at [773, 395] on div "Leased" at bounding box center [581, 396] width 417 height 39
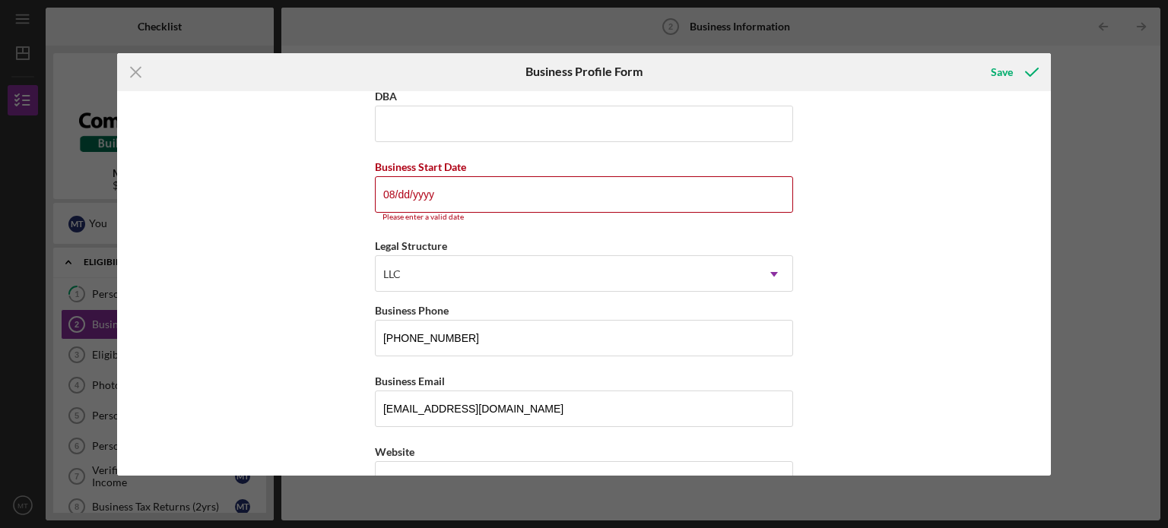
scroll to position [0, 0]
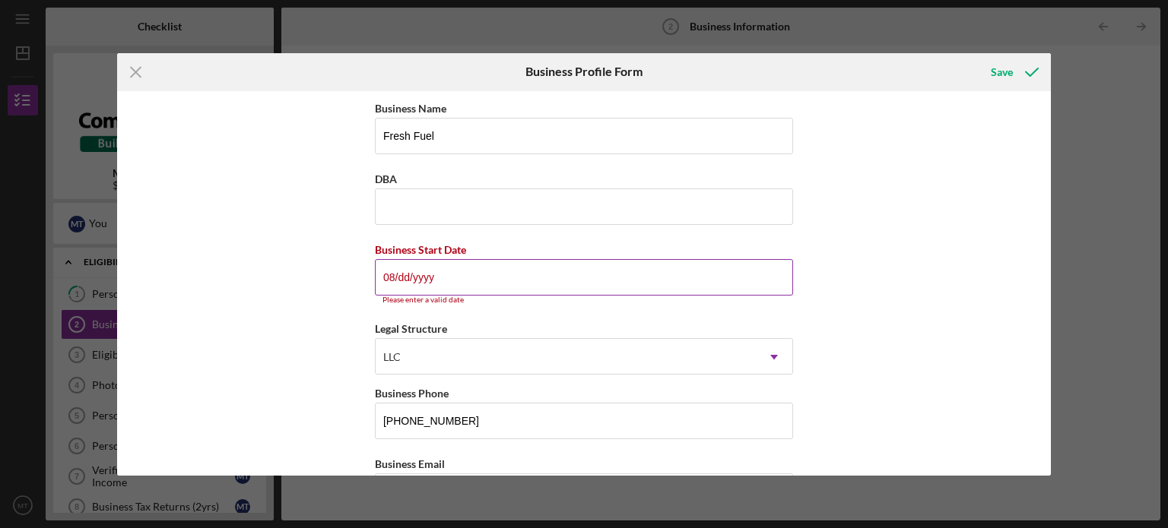
click at [424, 269] on input "08/dd/yyyy" at bounding box center [584, 277] width 418 height 36
click at [137, 75] on icon "Icon/Menu Close" at bounding box center [136, 72] width 38 height 38
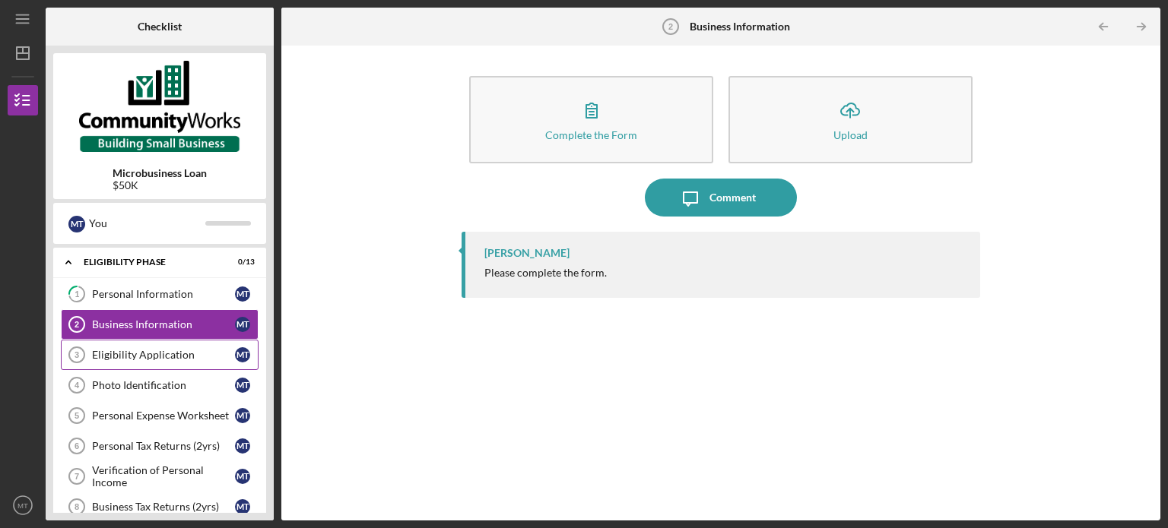
click at [137, 358] on div "Eligibility Application" at bounding box center [163, 355] width 143 height 12
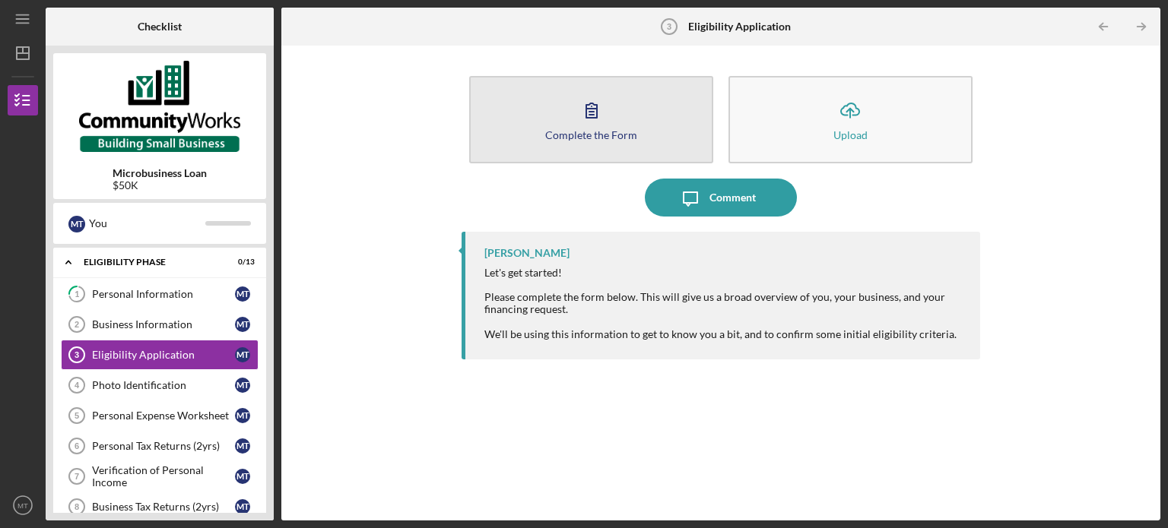
click at [611, 116] on button "Complete the Form Form" at bounding box center [591, 119] width 244 height 87
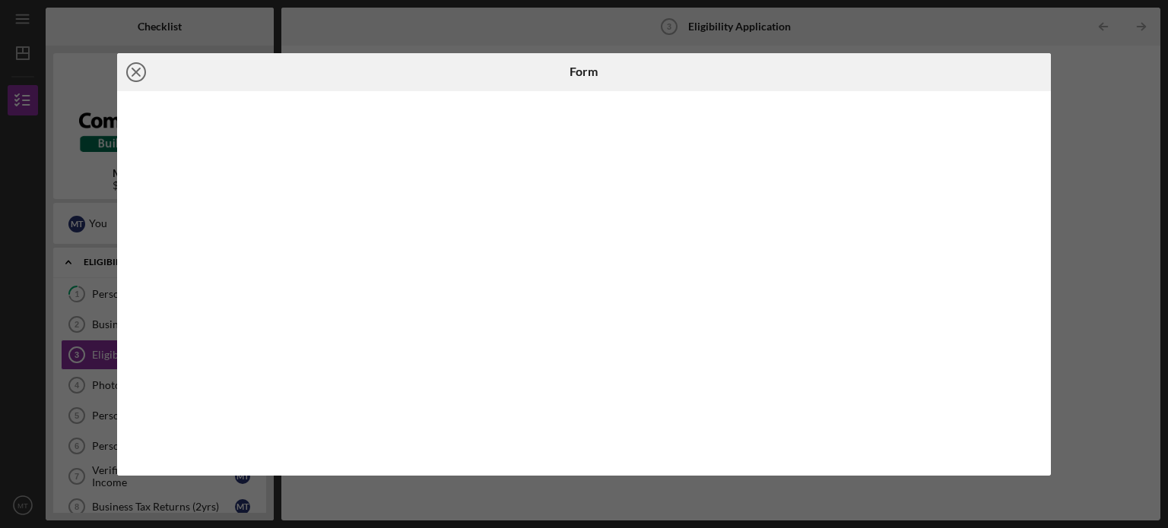
click at [150, 69] on icon "Icon/Close" at bounding box center [136, 72] width 38 height 38
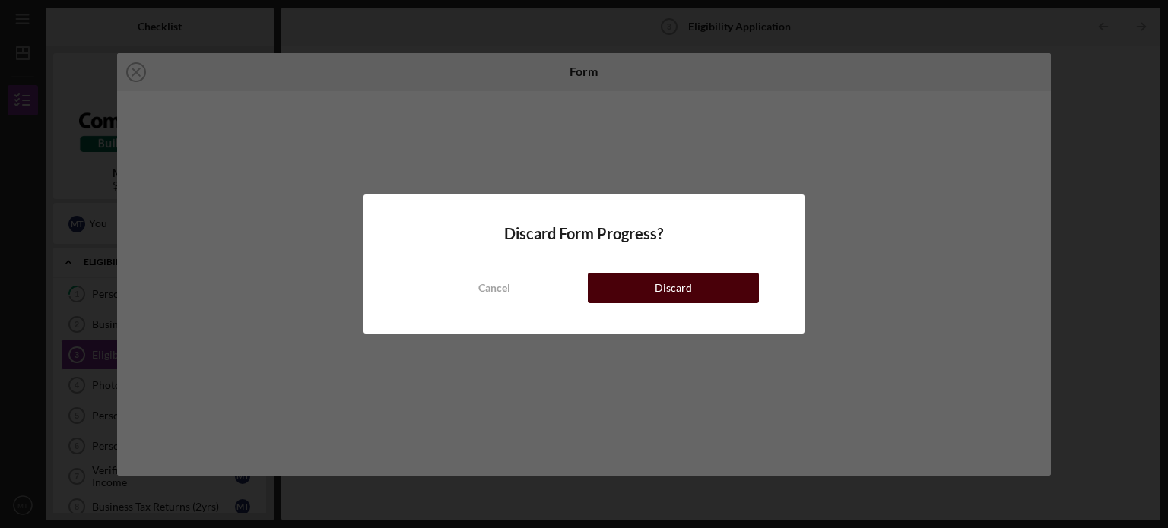
click at [687, 290] on div "Discard" at bounding box center [673, 288] width 37 height 30
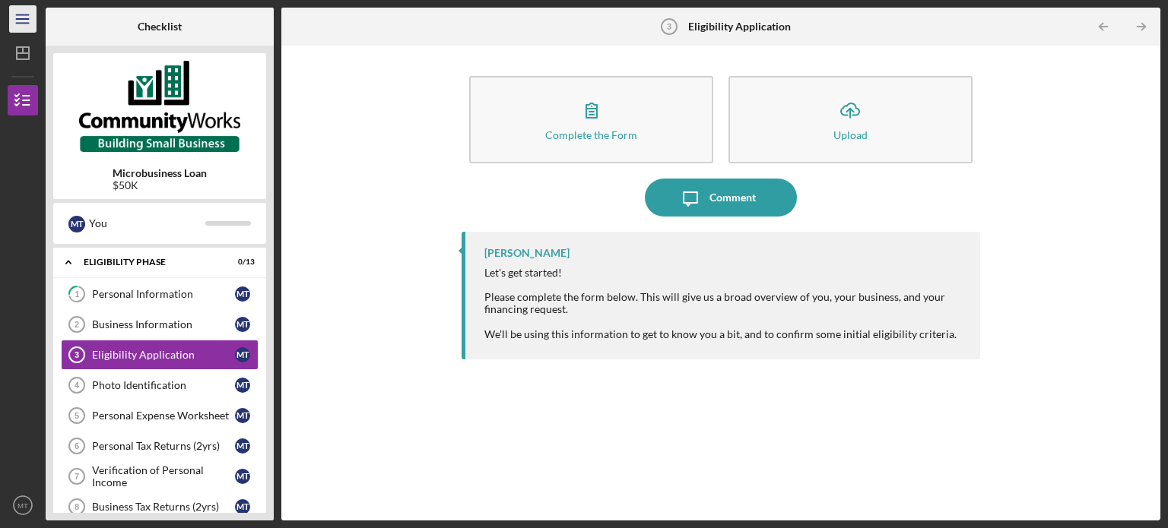
click at [26, 17] on icon "Icon/Menu" at bounding box center [23, 19] width 34 height 34
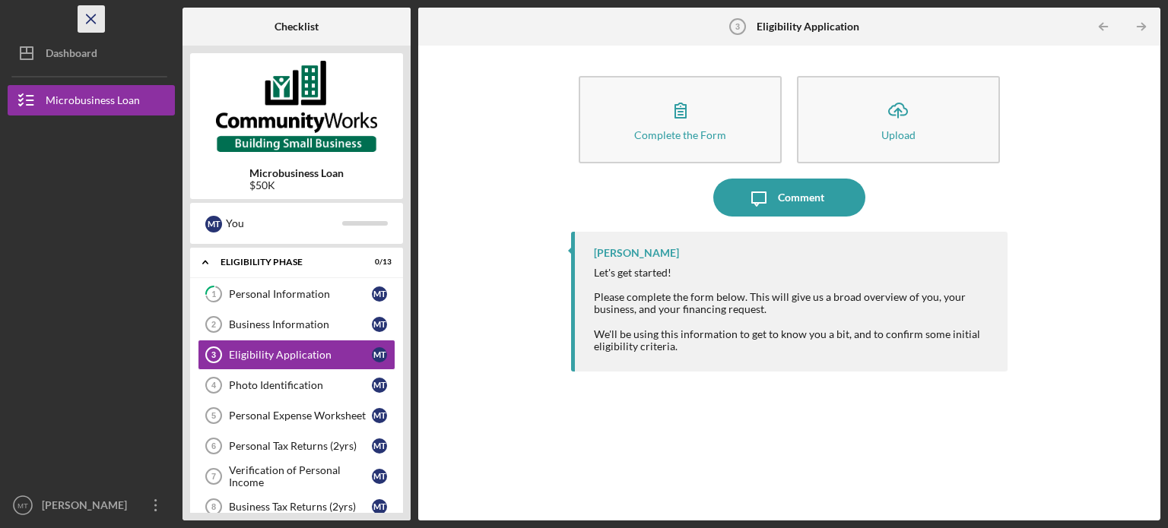
click at [91, 23] on icon "Icon/Menu Close" at bounding box center [92, 19] width 34 height 34
